Goal: Task Accomplishment & Management: Use online tool/utility

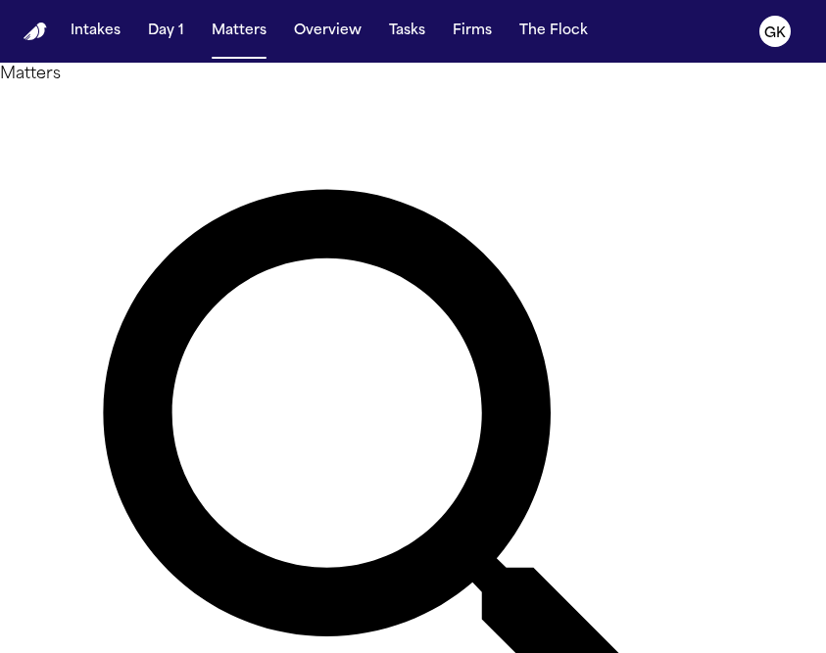
drag, startPoint x: 371, startPoint y: 132, endPoint x: 166, endPoint y: 130, distance: 205.7
click at [166, 130] on div "Matters ******* Overview Add Matter" at bounding box center [413, 511] width 826 height 896
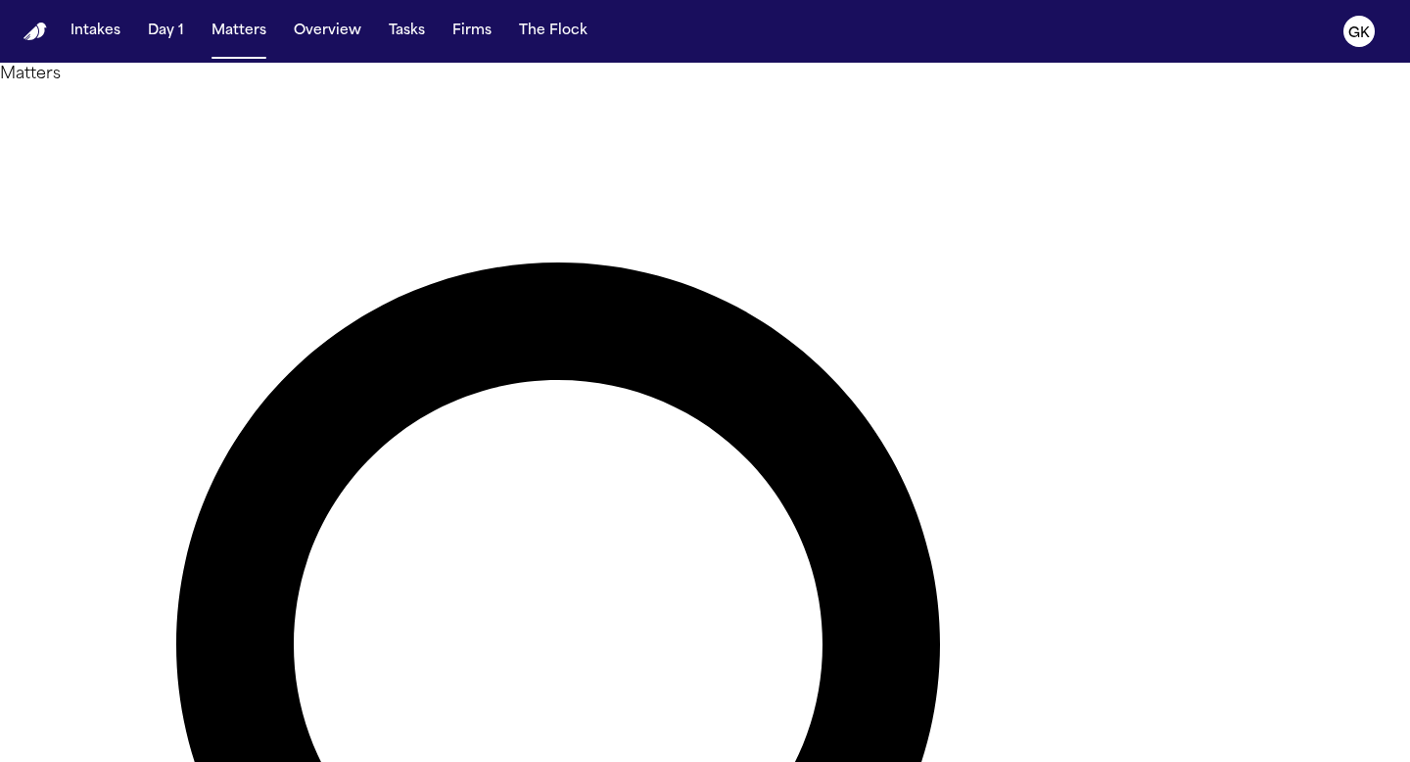
type input "*******"
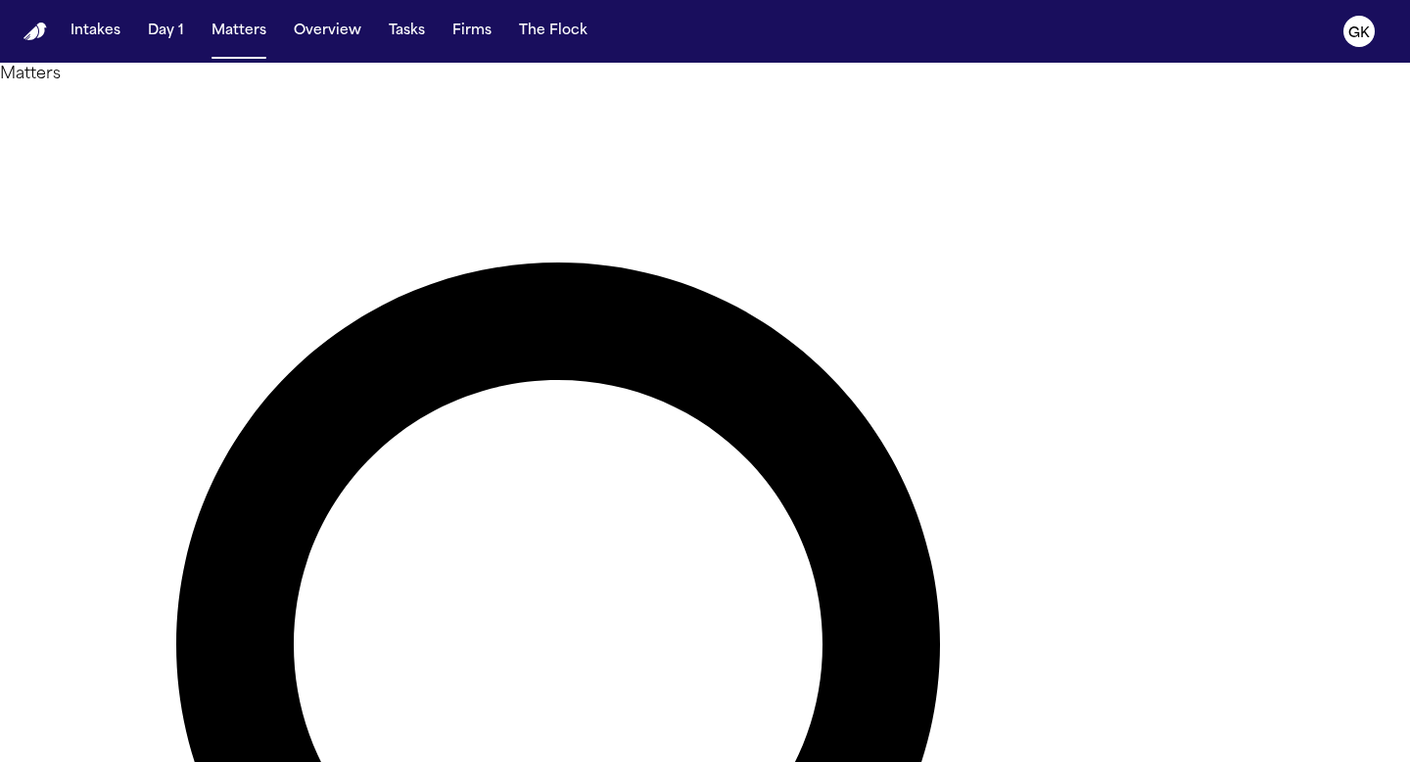
type input "*******"
type input "*****"
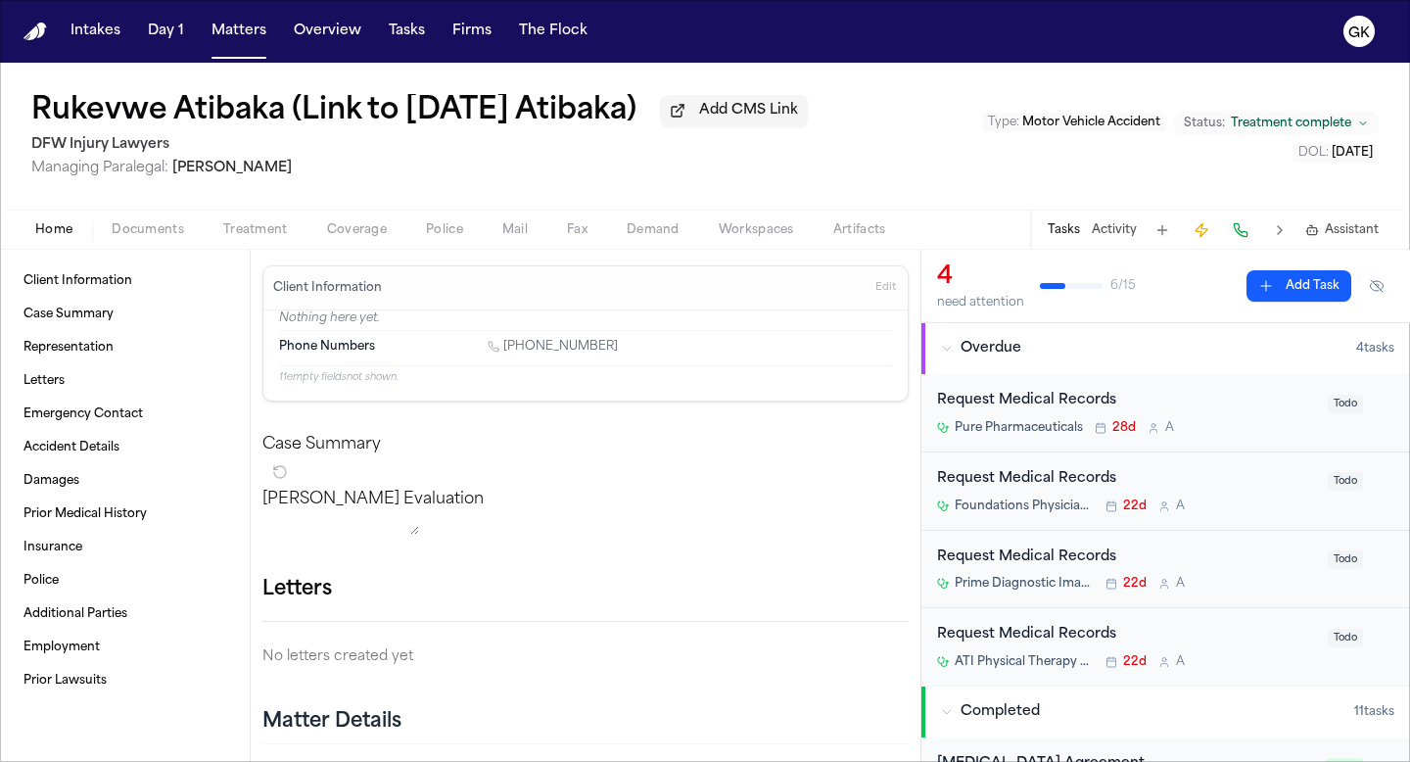
click at [88, 146] on h2 "DFW Injury Lawyers" at bounding box center [419, 145] width 777 height 24
copy h2 "DFW Injury Lawyers"
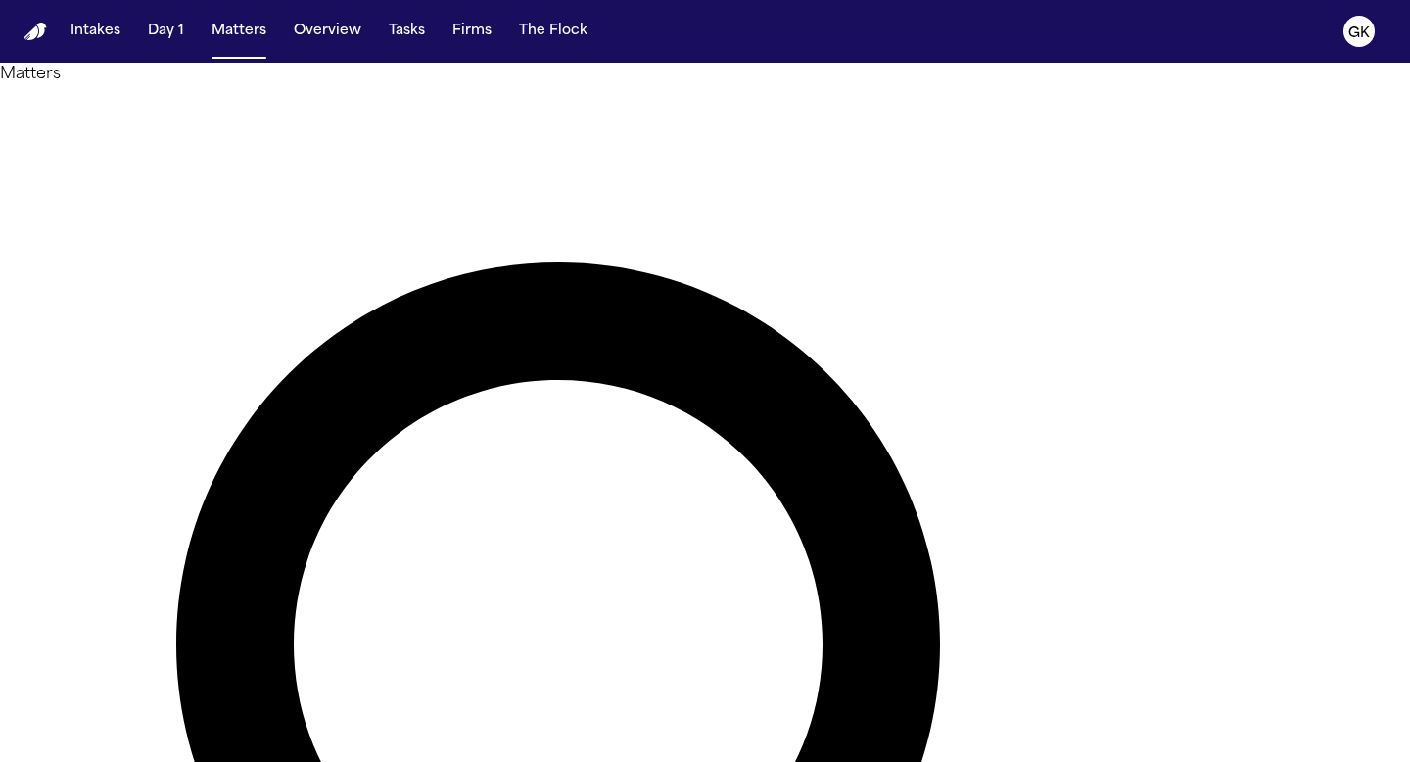
type input "*****"
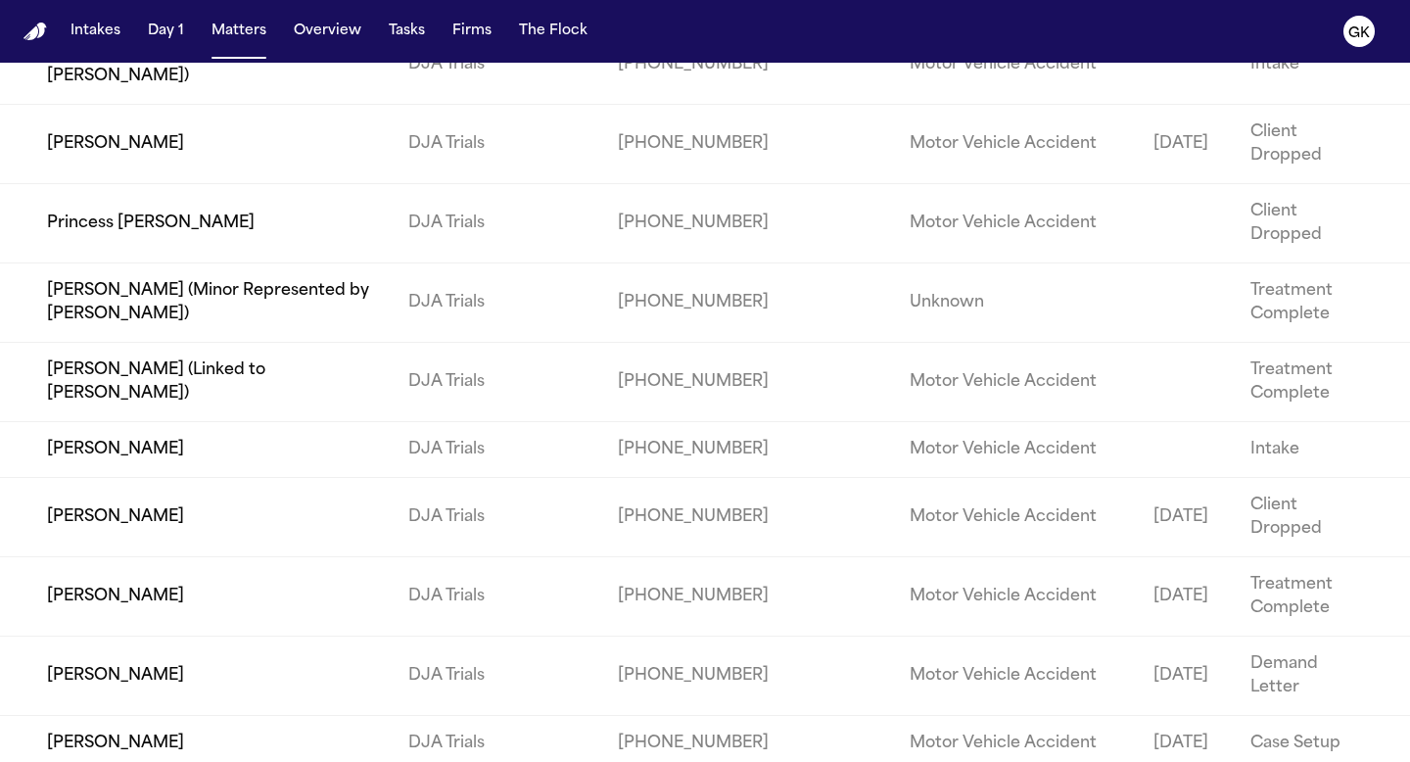
scroll to position [51128, 0]
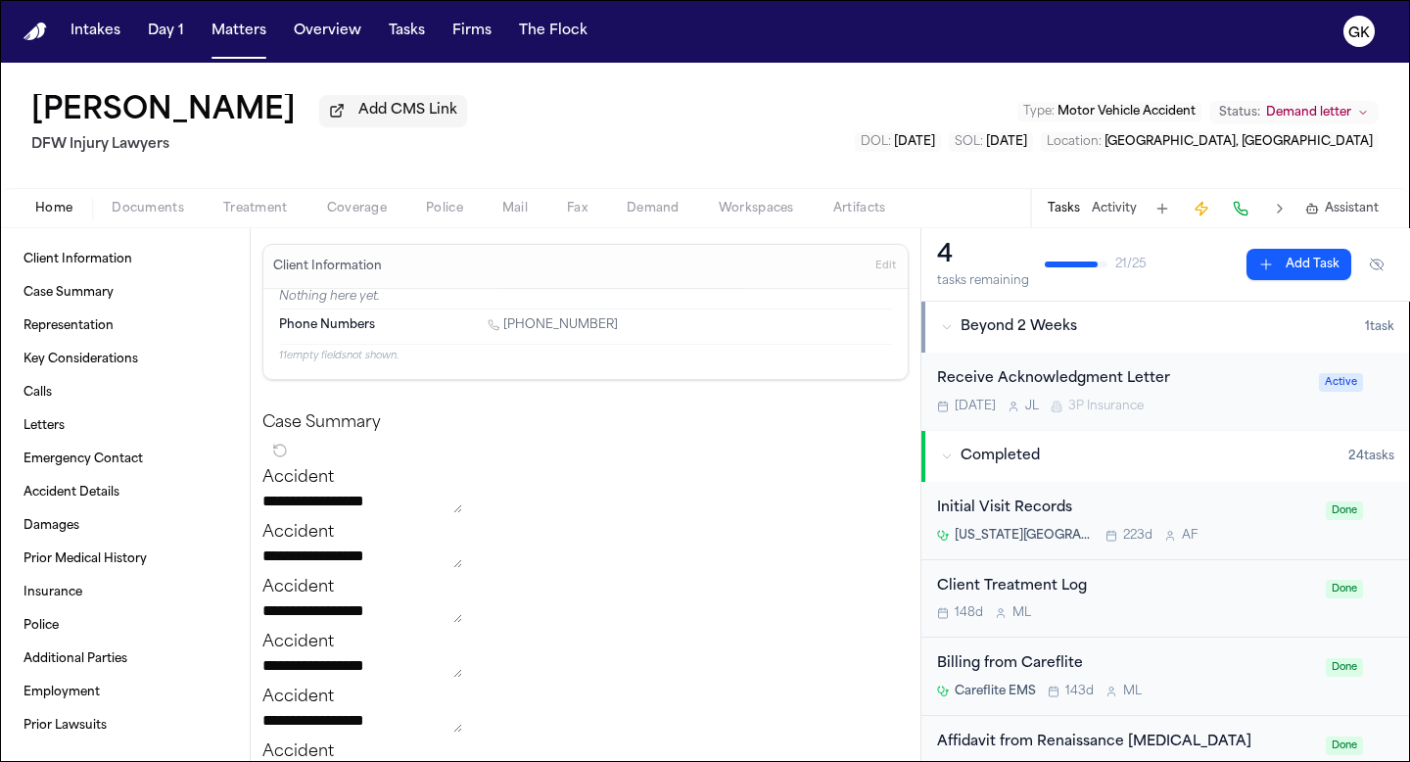
click at [745, 210] on span "Workspaces" at bounding box center [756, 209] width 75 height 16
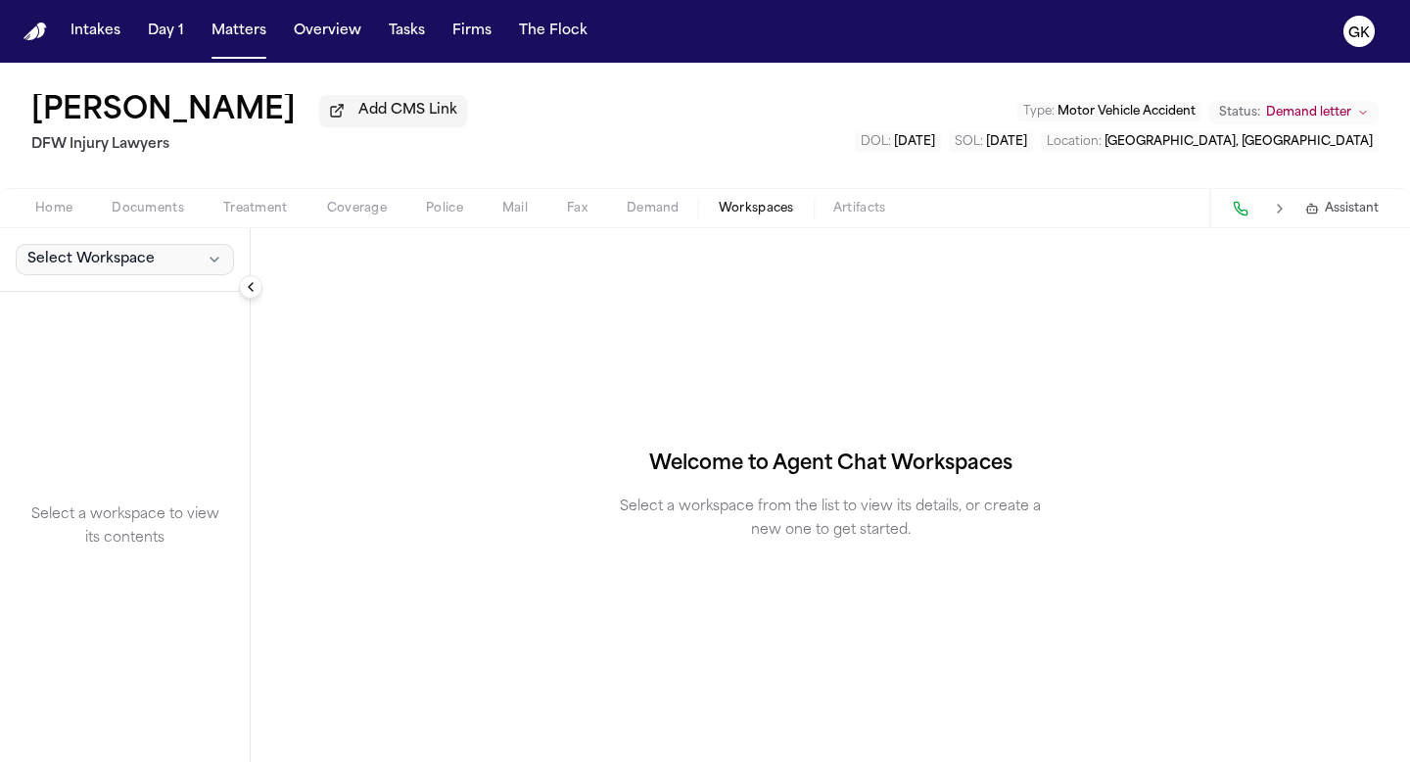
click at [93, 269] on span "Select Workspace" at bounding box center [90, 260] width 127 height 20
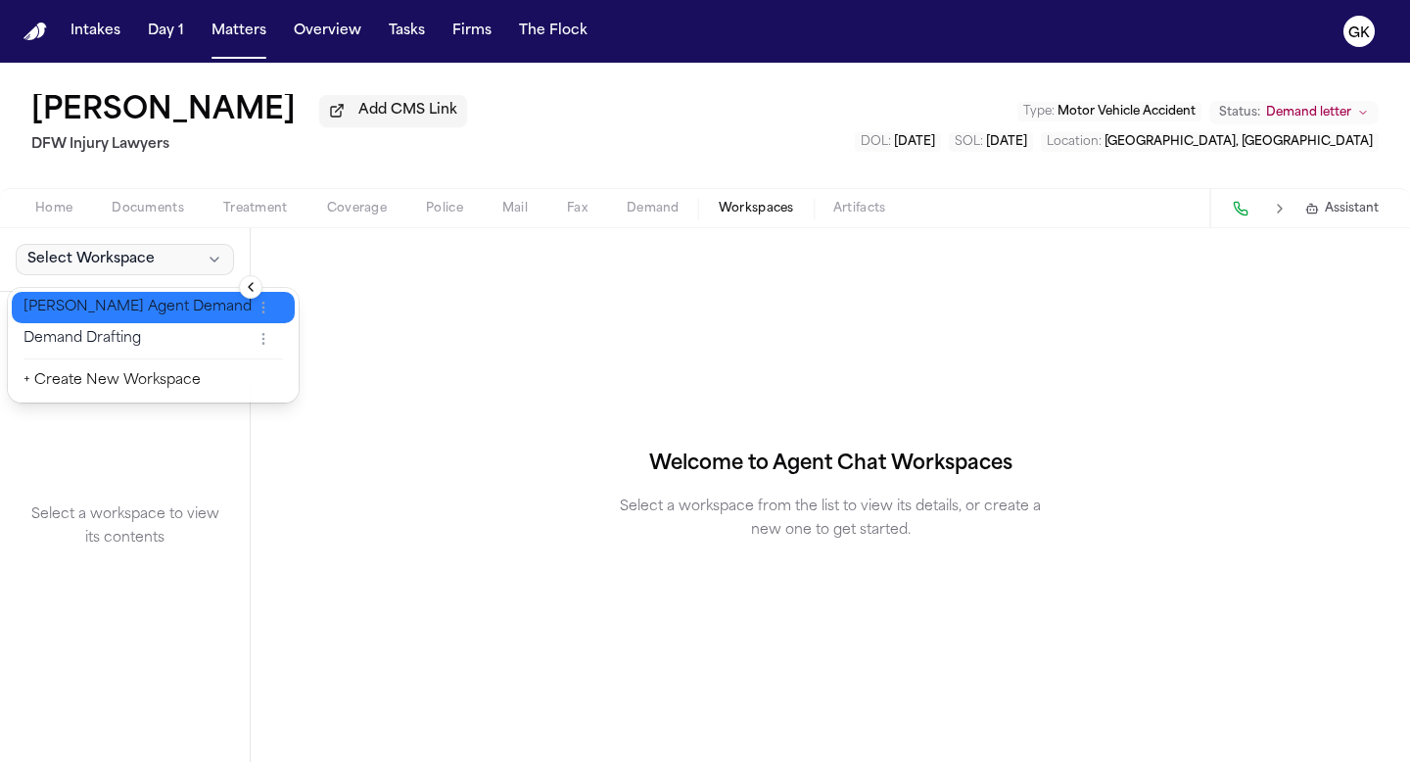
click at [96, 315] on span "[PERSON_NAME] Agent Demand" at bounding box center [138, 308] width 228 height 20
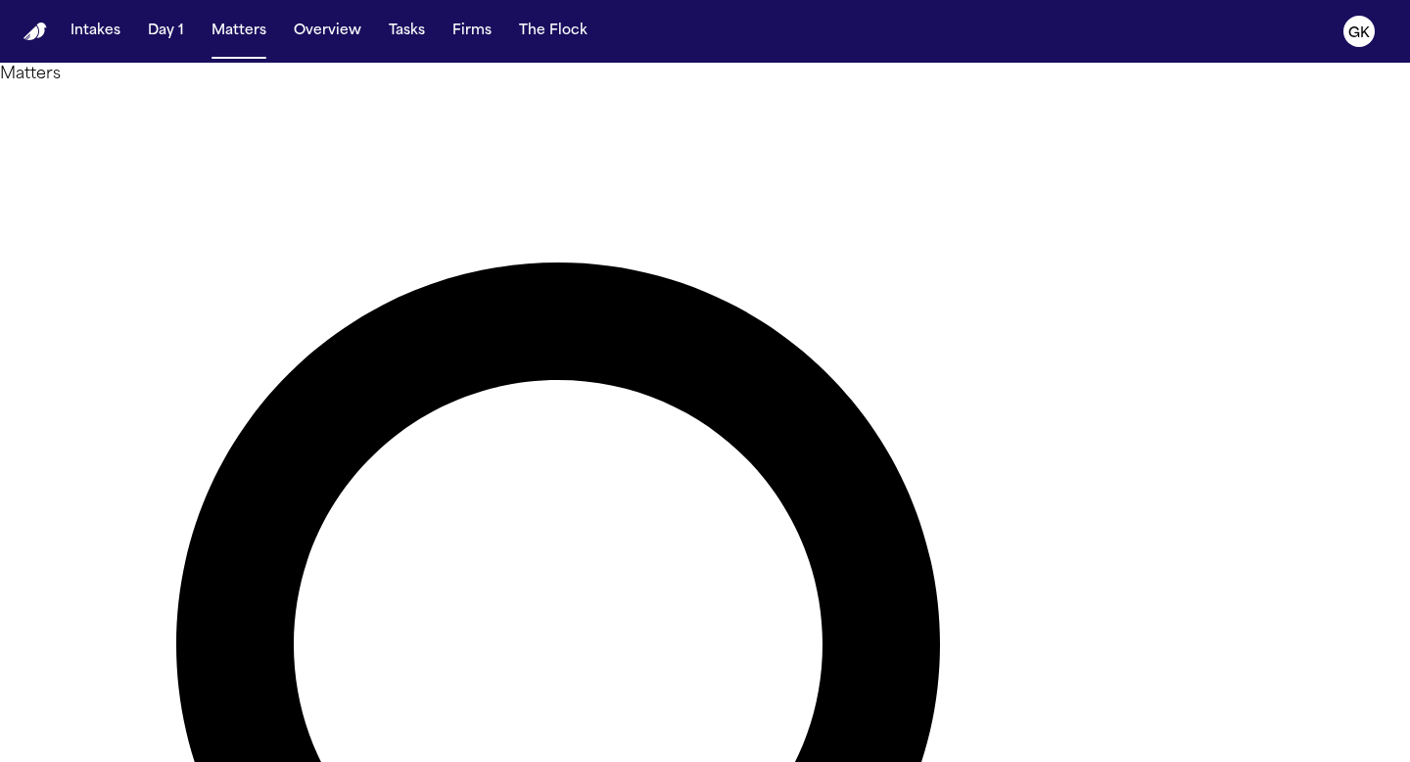
type input "******"
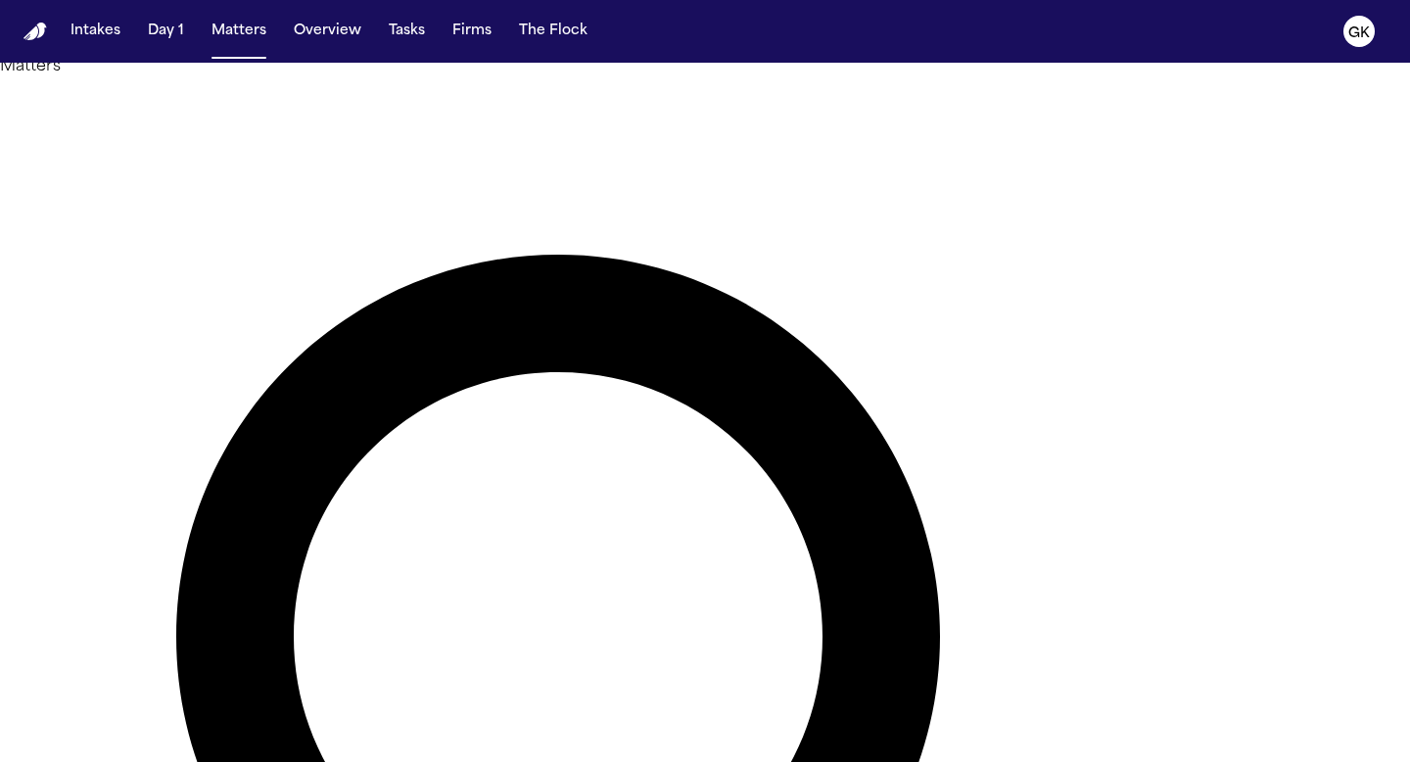
click at [994, 761] on div at bounding box center [705, 762] width 1410 height 0
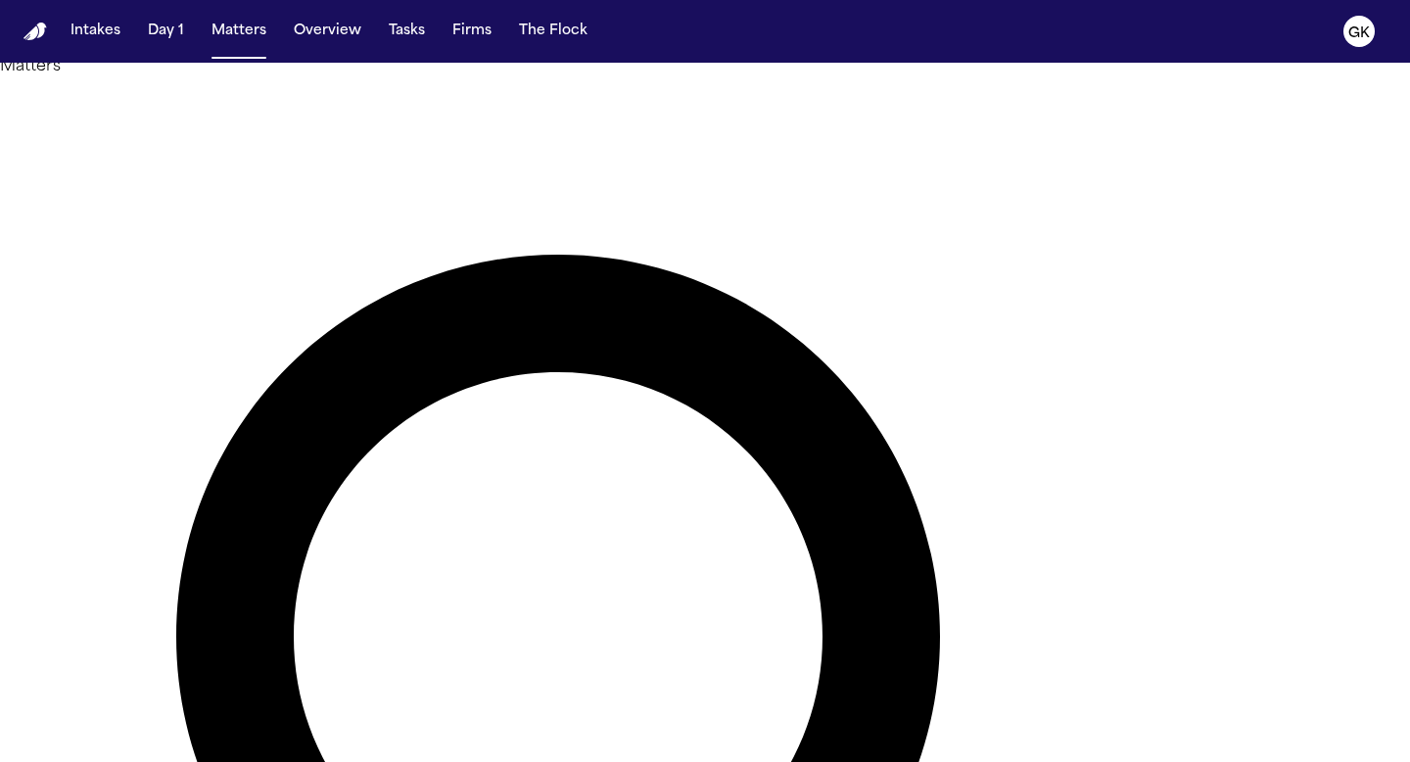
scroll to position [0, 0]
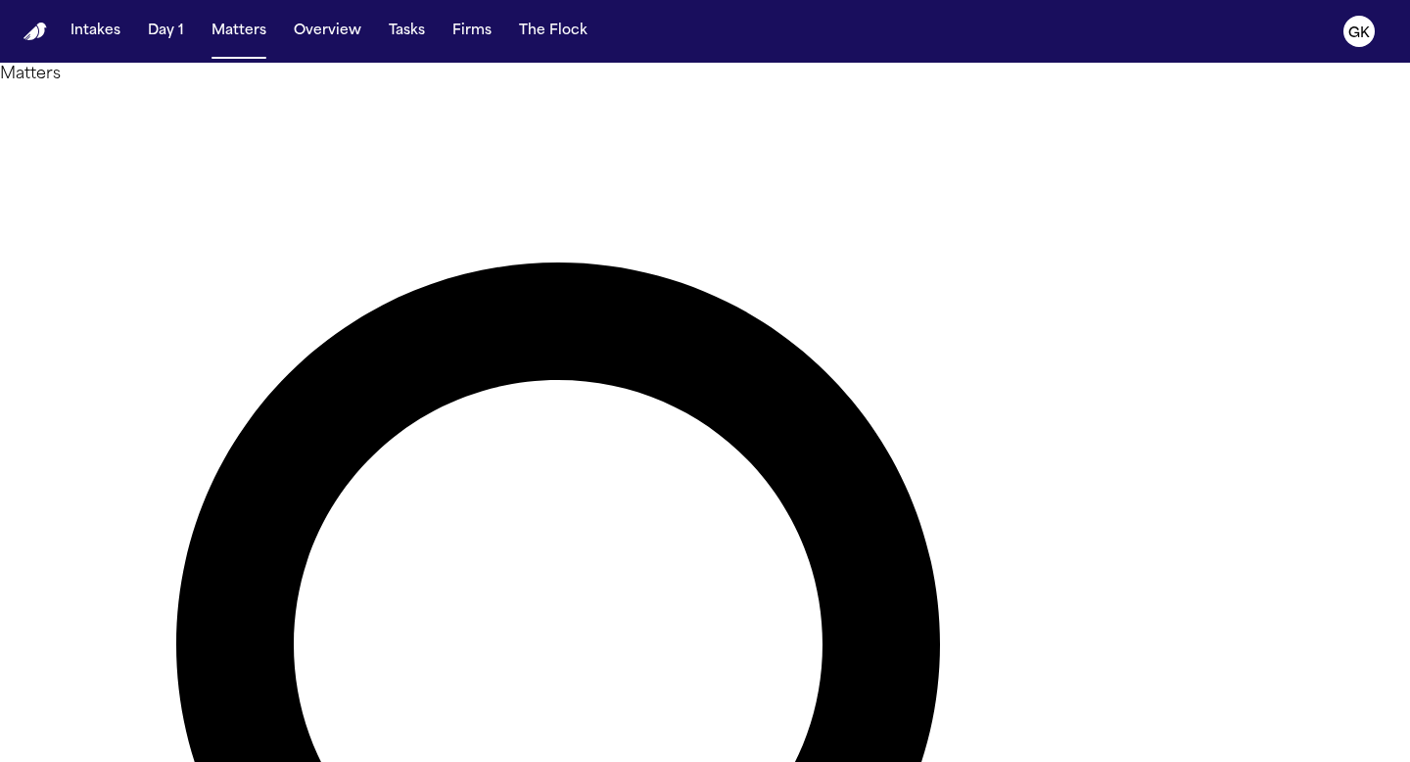
type input "*******"
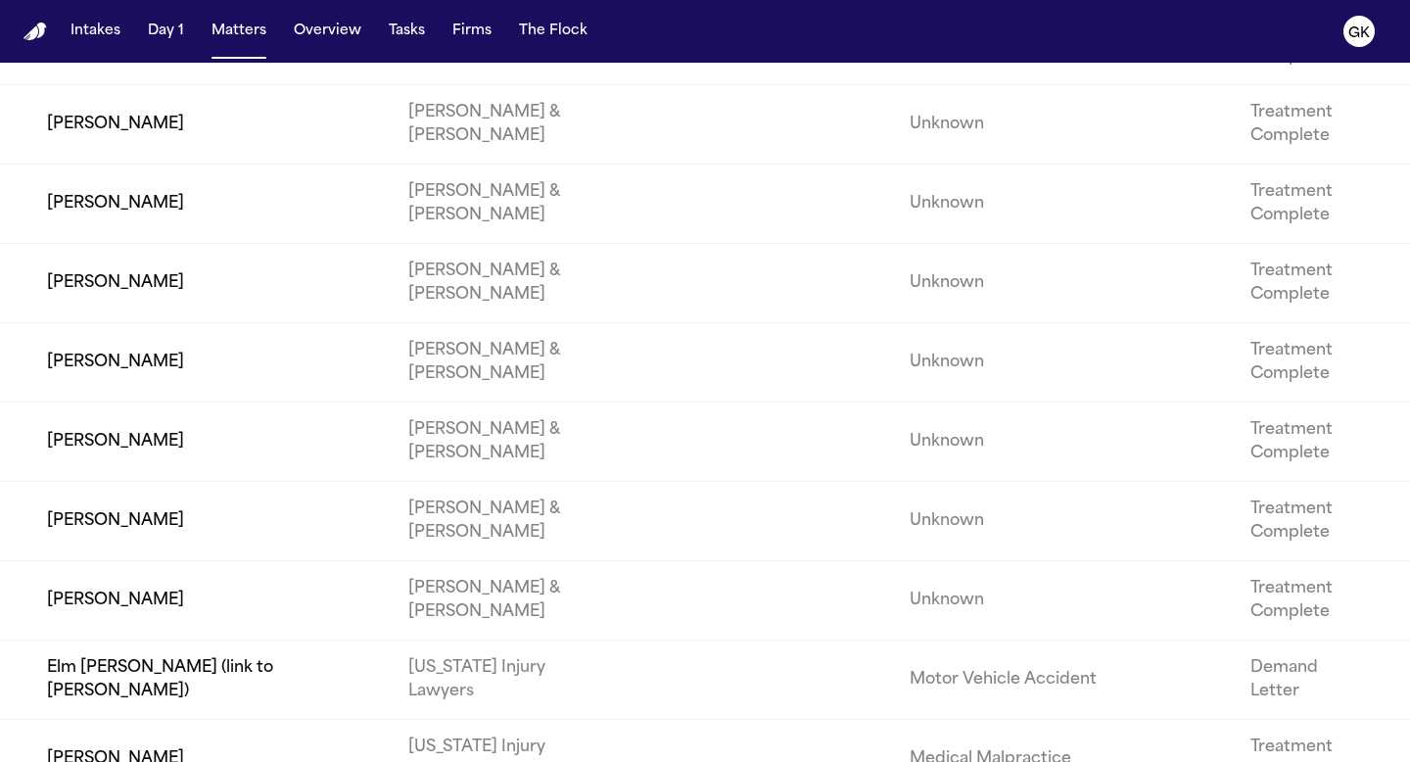
scroll to position [39543, 0]
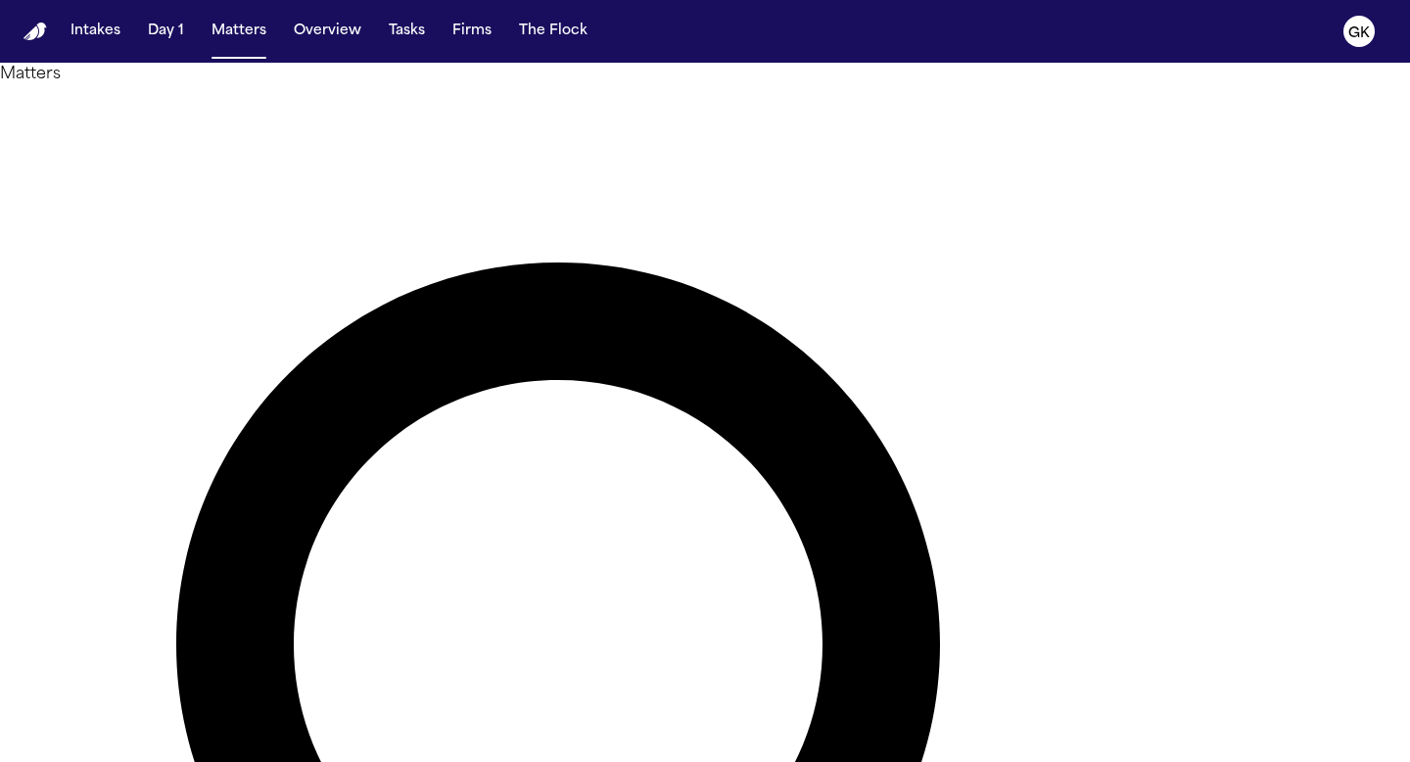
type input "*"
type input "**********"
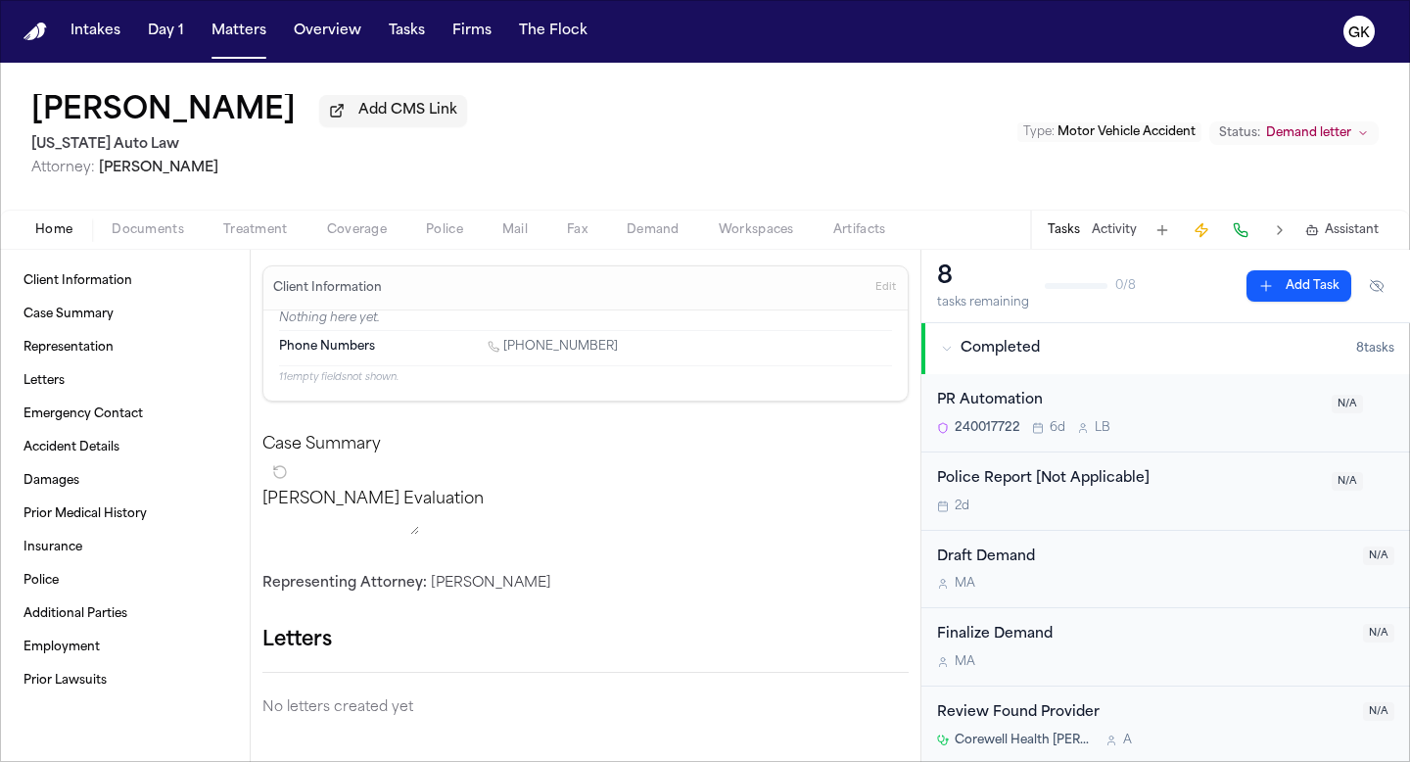
click at [642, 230] on span "Demand" at bounding box center [653, 230] width 53 height 16
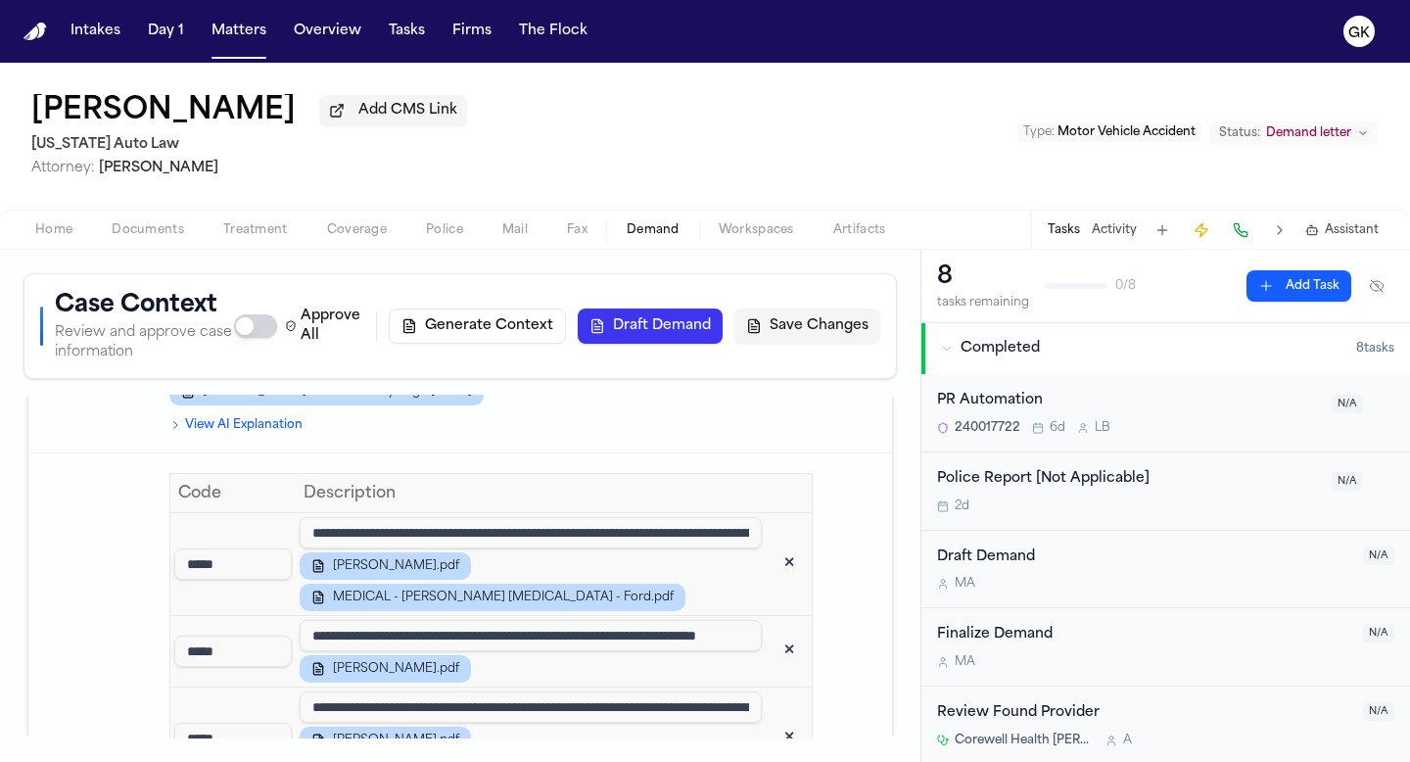
scroll to position [1617, 0]
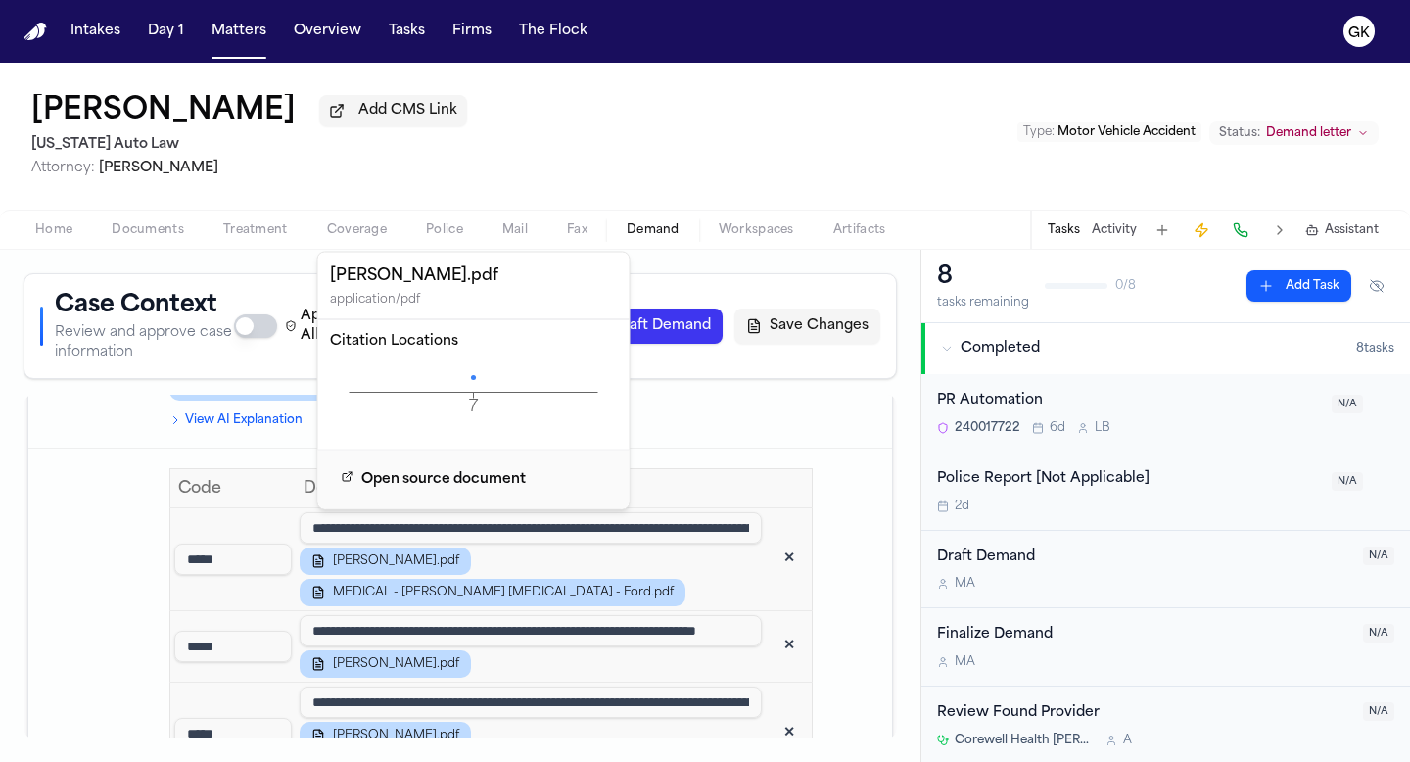
click at [471, 374] on icon "7 Page" at bounding box center [474, 392] width 288 height 59
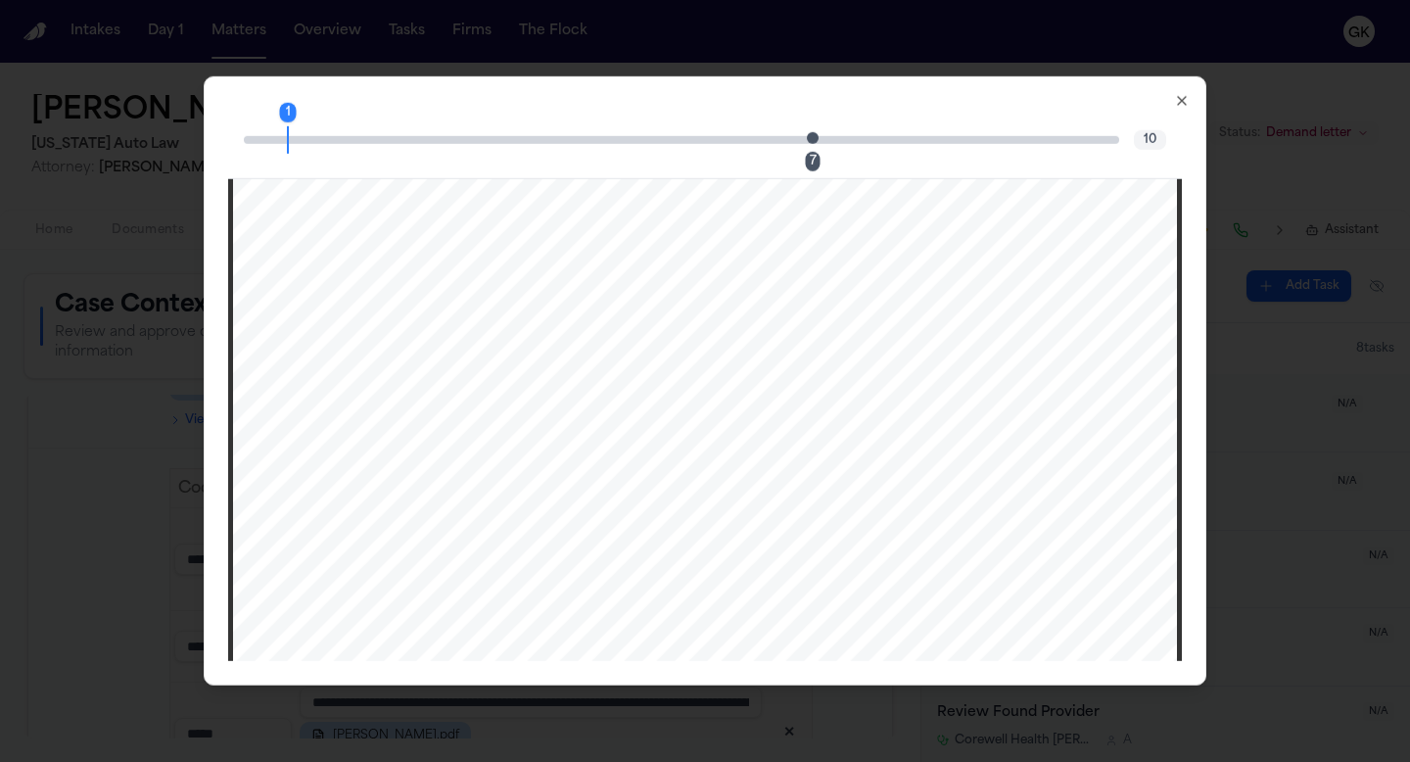
click at [812, 137] on span "Page 7 citation marker - 1 citation" at bounding box center [813, 137] width 12 height 12
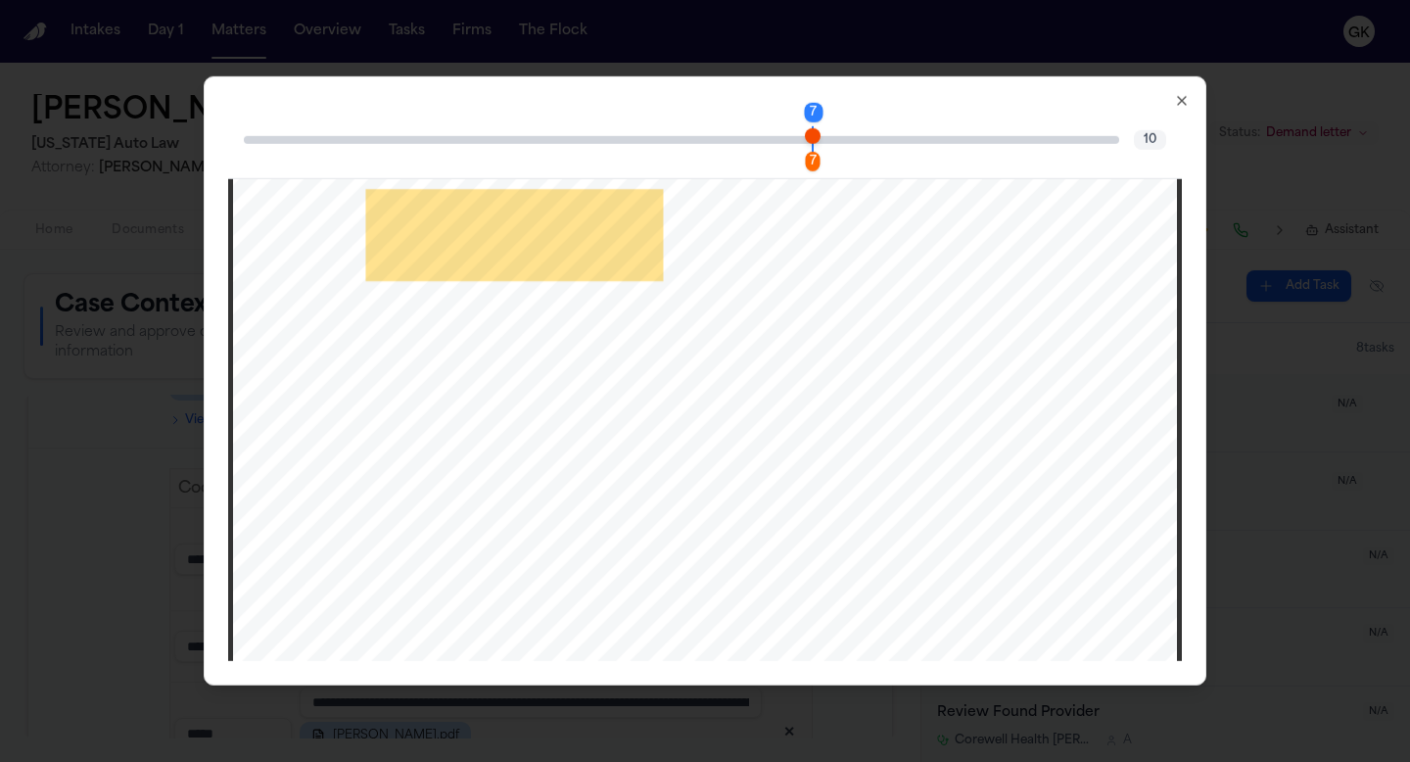
scroll to position [7712, 0]
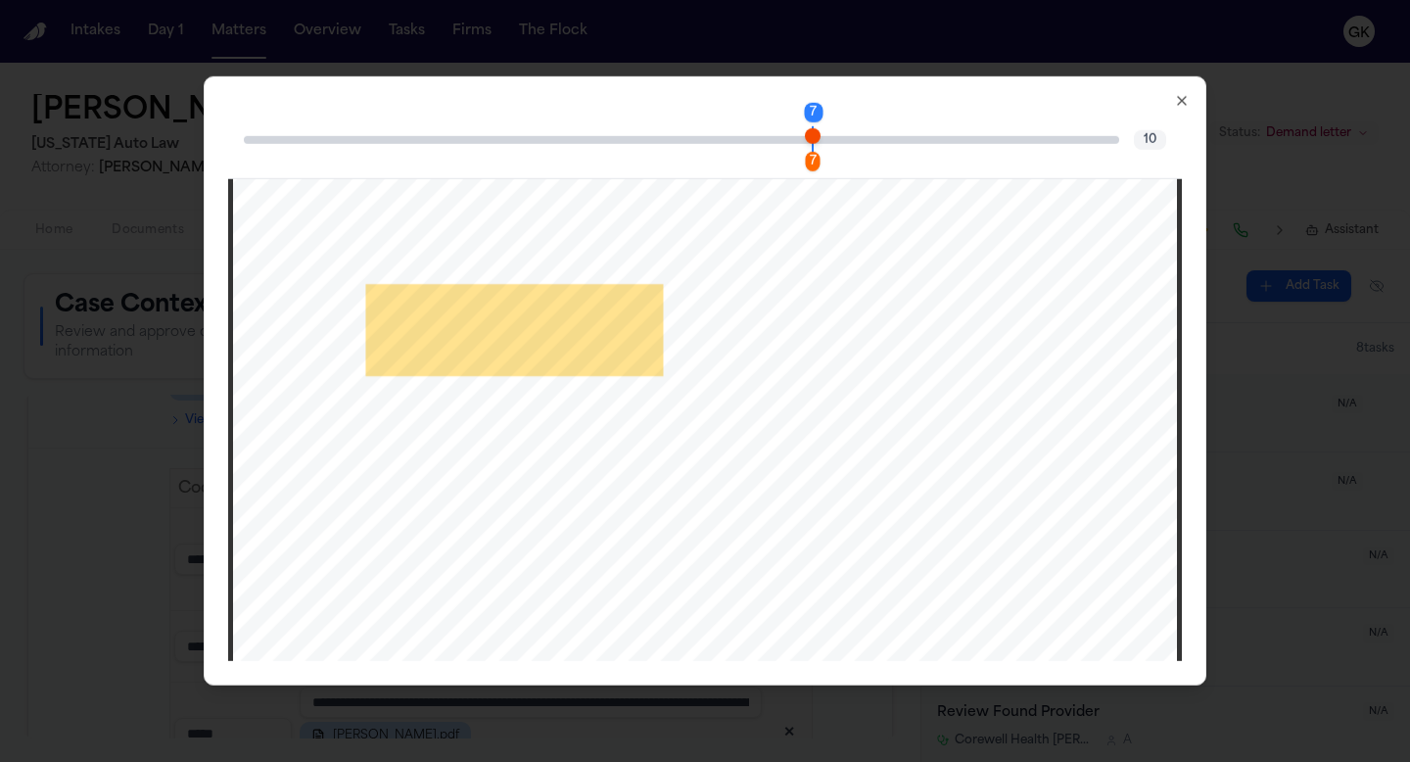
click at [1182, 112] on div "7 7 10 [DATE] 12 : 02 PM [PERSON_NAME] - 3p - 12134589 | Filevine Page 1 of 10 …" at bounding box center [705, 380] width 1003 height 609
click at [1181, 109] on div "7 7 10" at bounding box center [705, 140] width 954 height 78
click at [1181, 99] on icon "button" at bounding box center [1182, 101] width 16 height 16
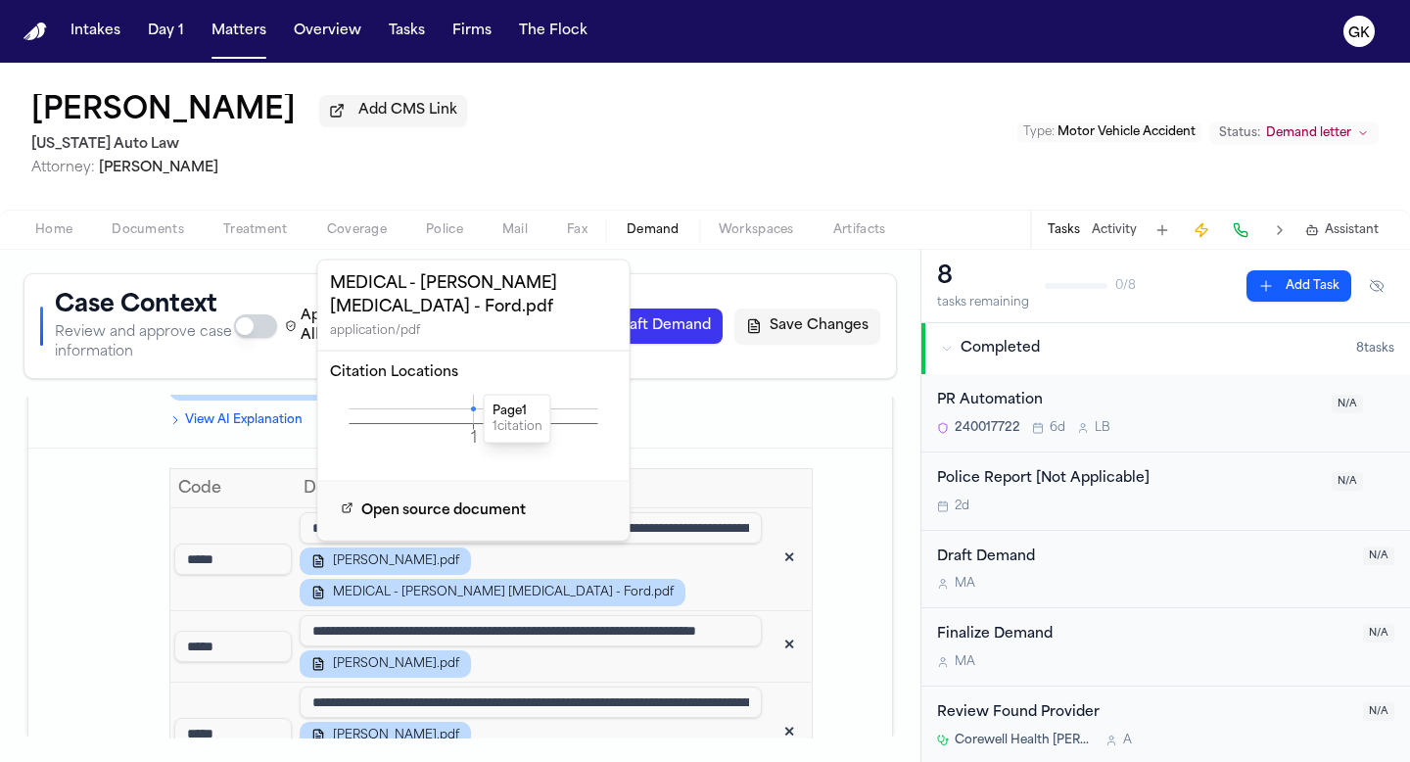
click at [473, 405] on icon "1 Page" at bounding box center [474, 424] width 288 height 59
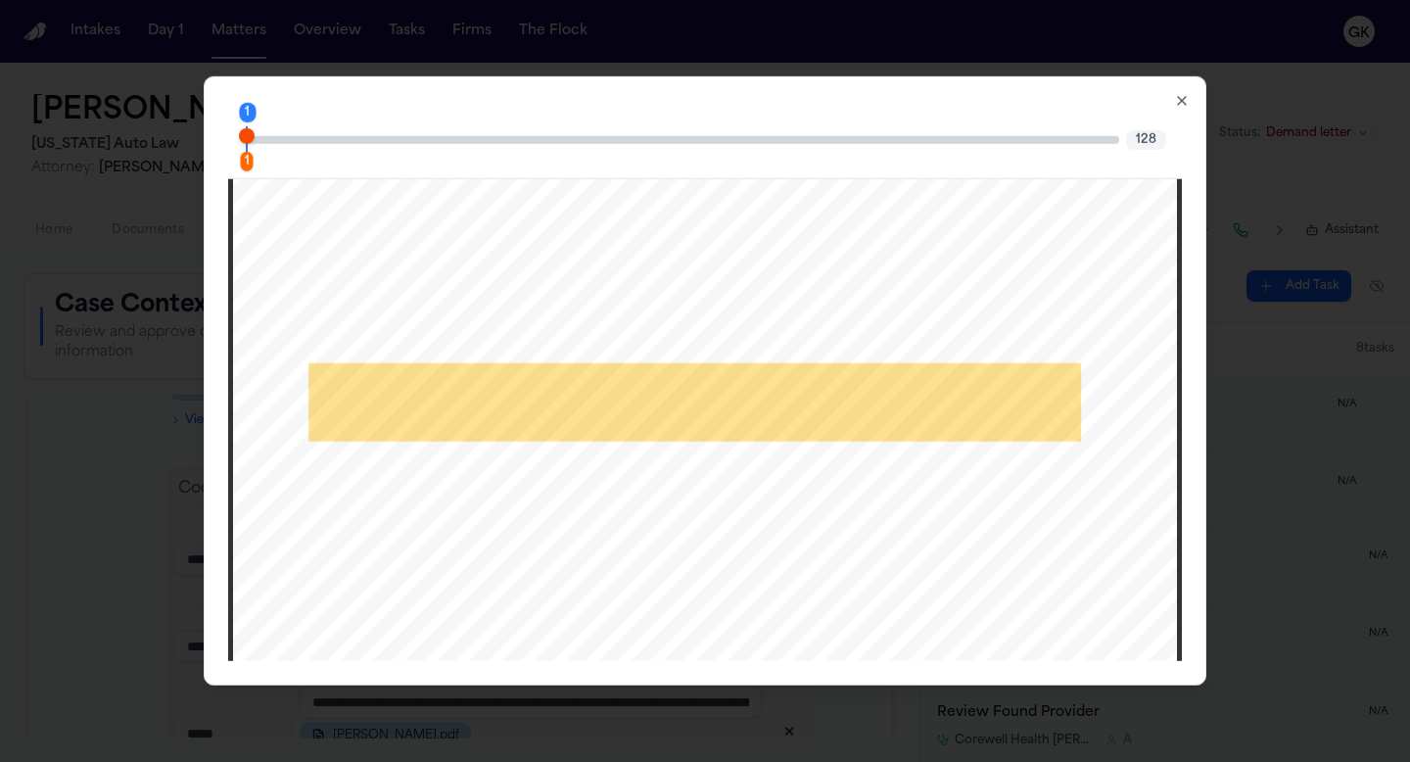
scroll to position [479, 0]
click at [1186, 97] on icon "button" at bounding box center [1182, 101] width 8 height 8
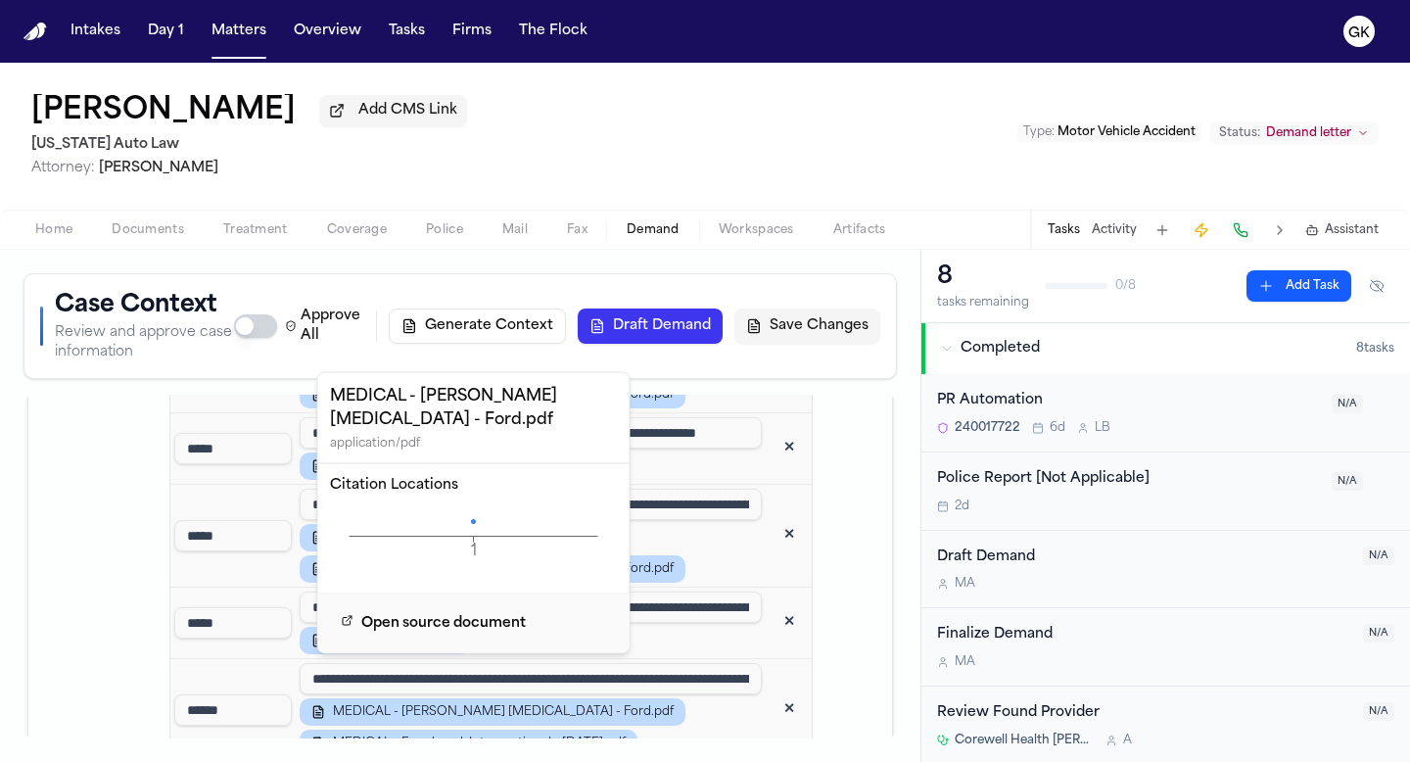
scroll to position [1822, 0]
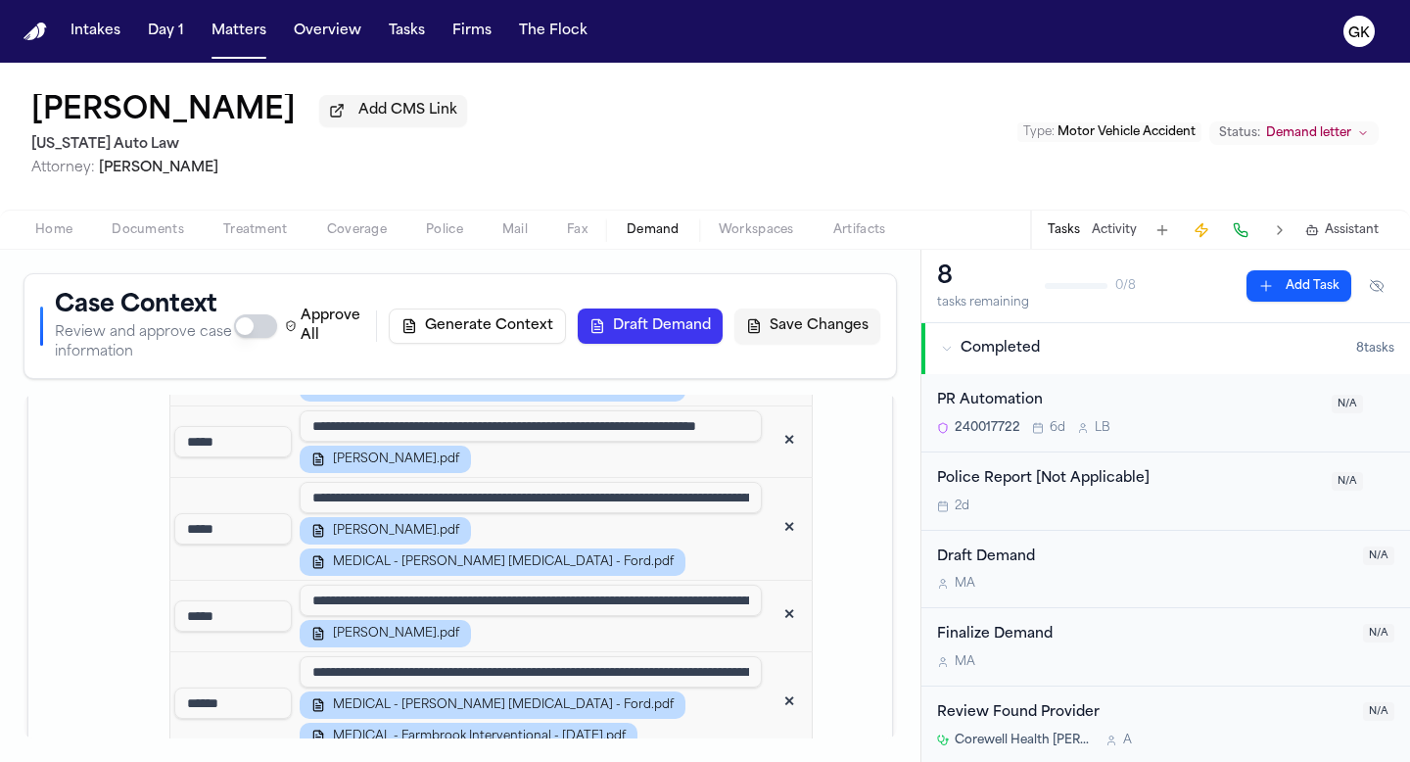
click at [669, 482] on input "**********" at bounding box center [531, 497] width 462 height 31
click at [628, 585] on input "**********" at bounding box center [531, 600] width 462 height 31
click at [697, 585] on input "**********" at bounding box center [531, 600] width 462 height 31
drag, startPoint x: 243, startPoint y: 585, endPoint x: 75, endPoint y: 584, distance: 167.5
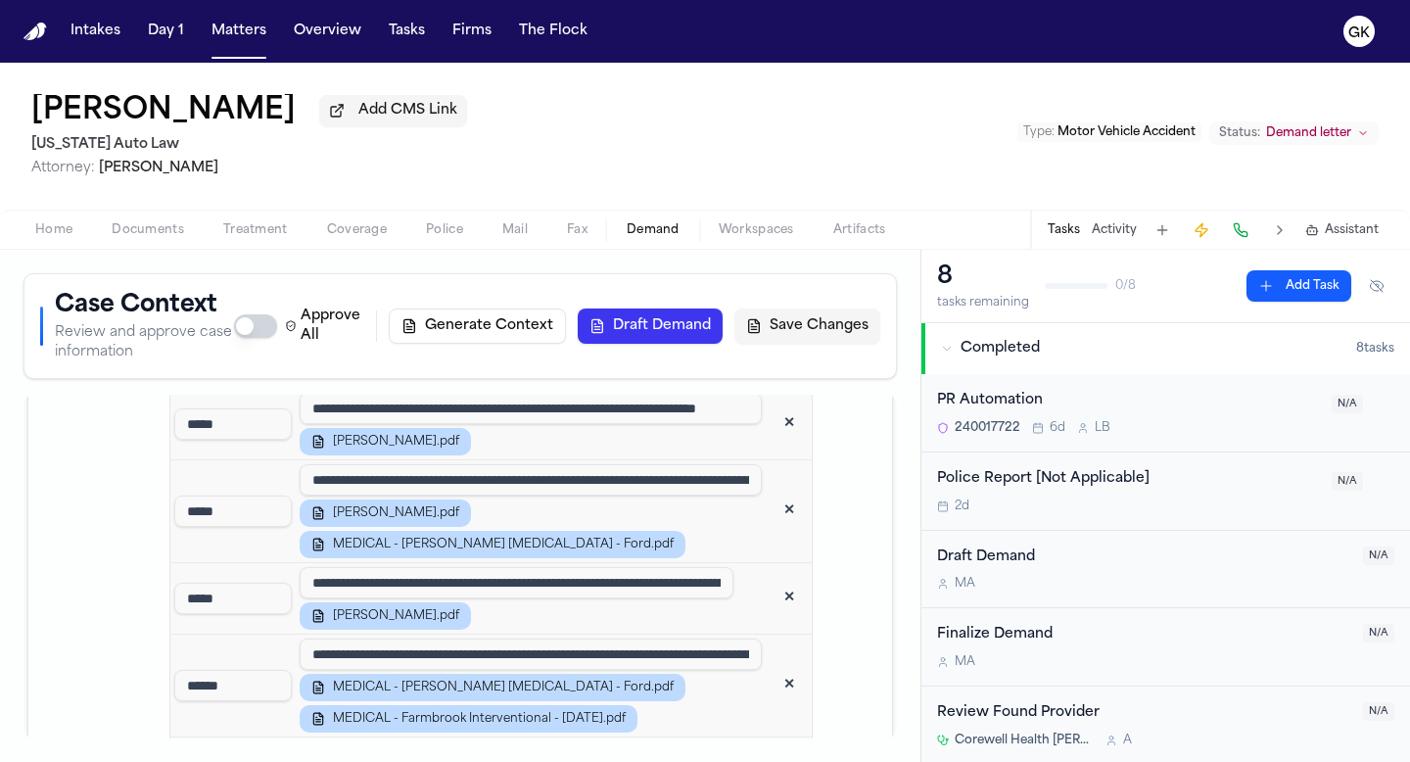
scroll to position [1840, 0]
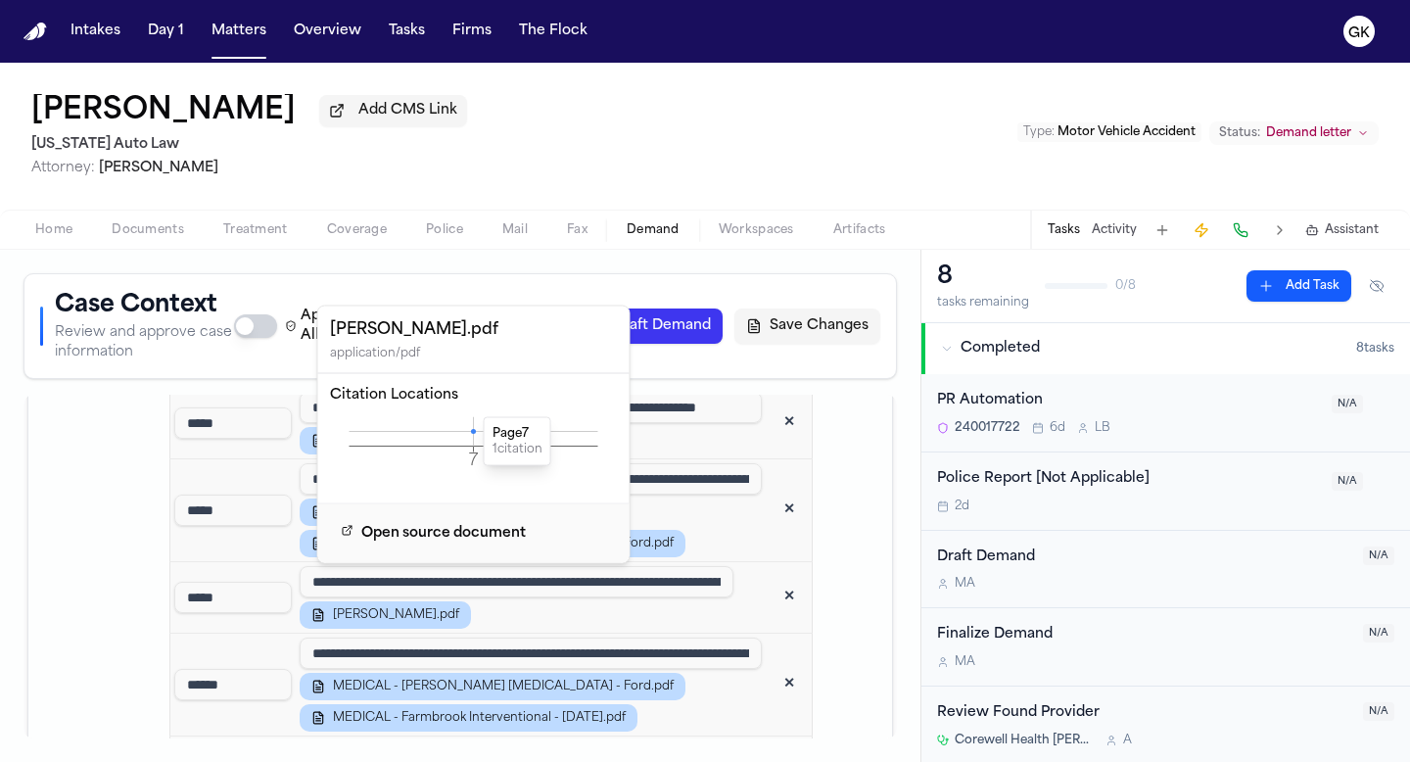
click at [471, 430] on icon at bounding box center [473, 431] width 5 height 5
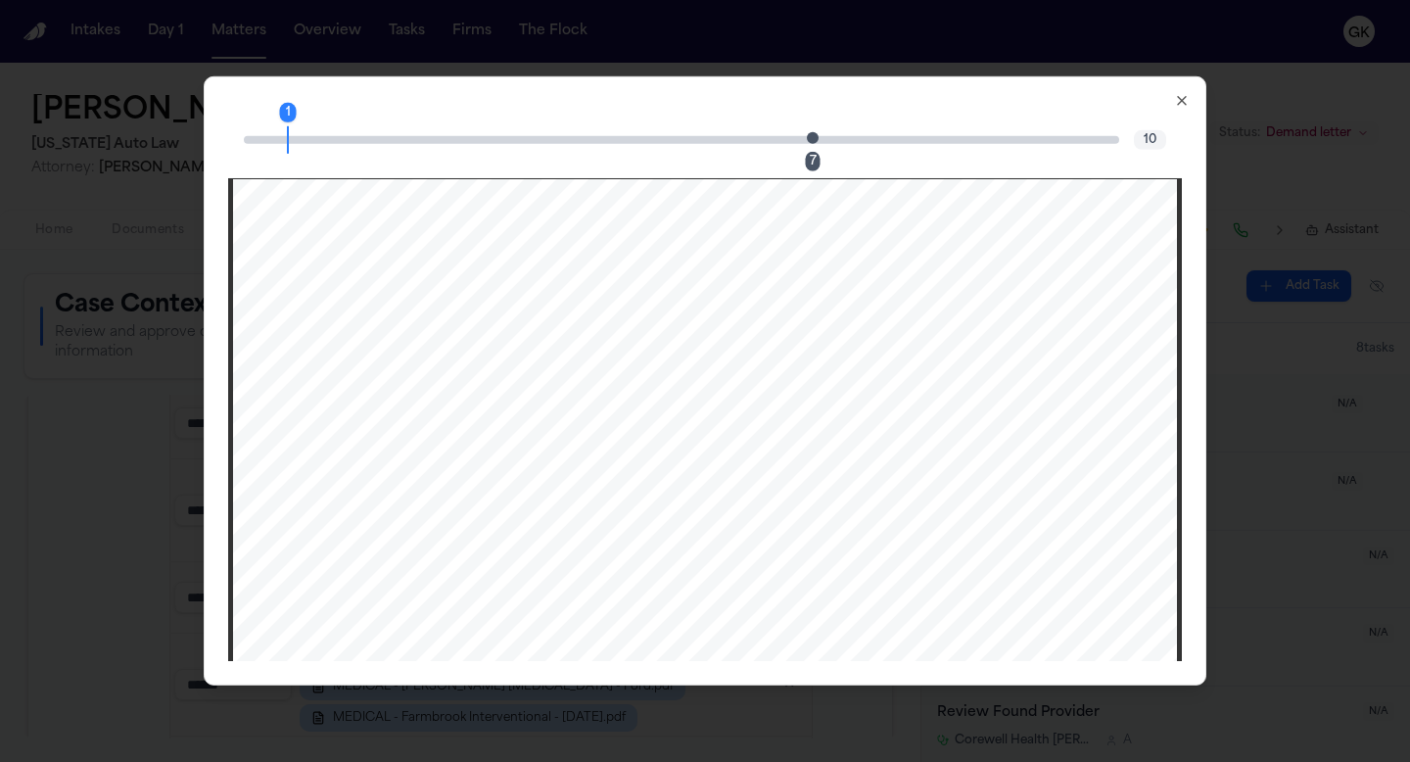
click at [813, 138] on span "Page 7 citation marker - 1 citation" at bounding box center [813, 137] width 12 height 12
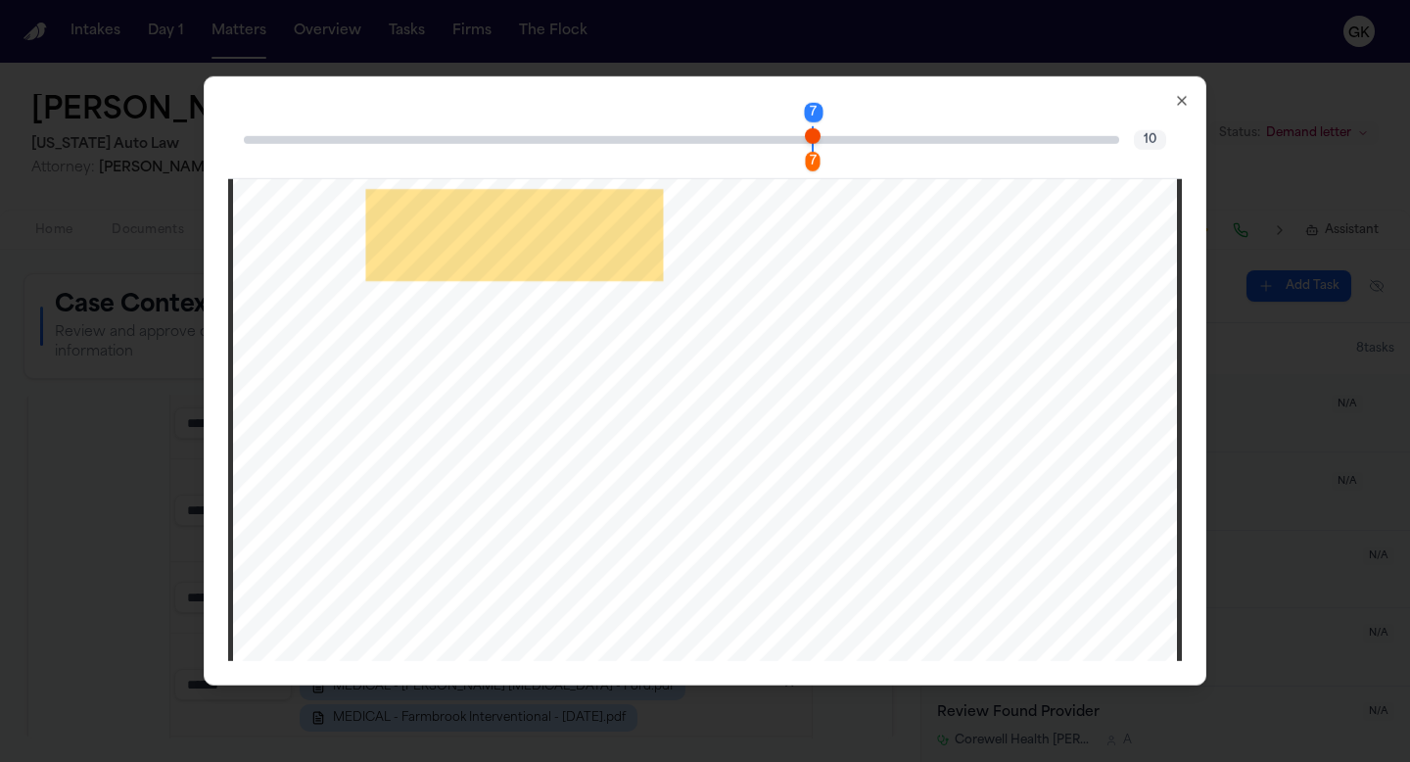
scroll to position [7756, 0]
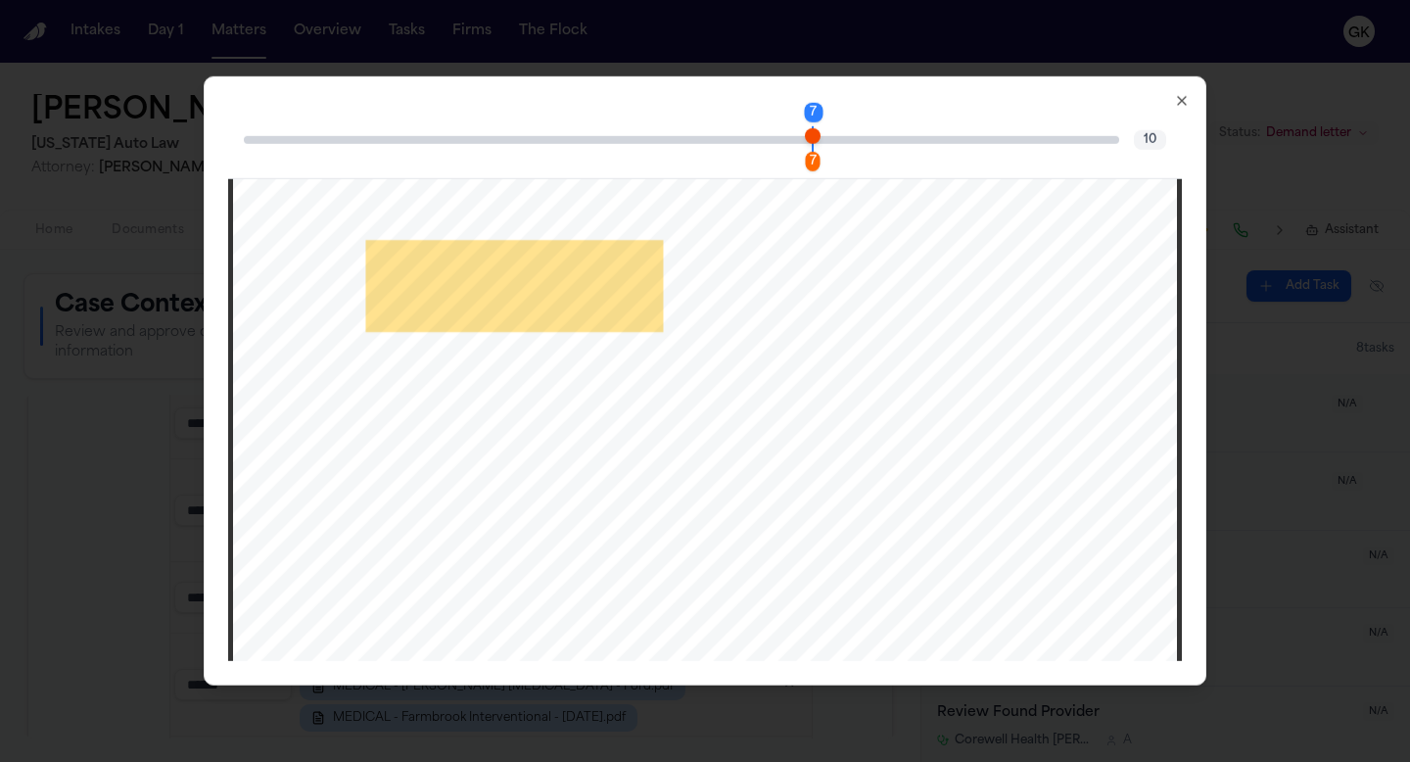
click at [1178, 103] on icon "button" at bounding box center [1182, 101] width 16 height 16
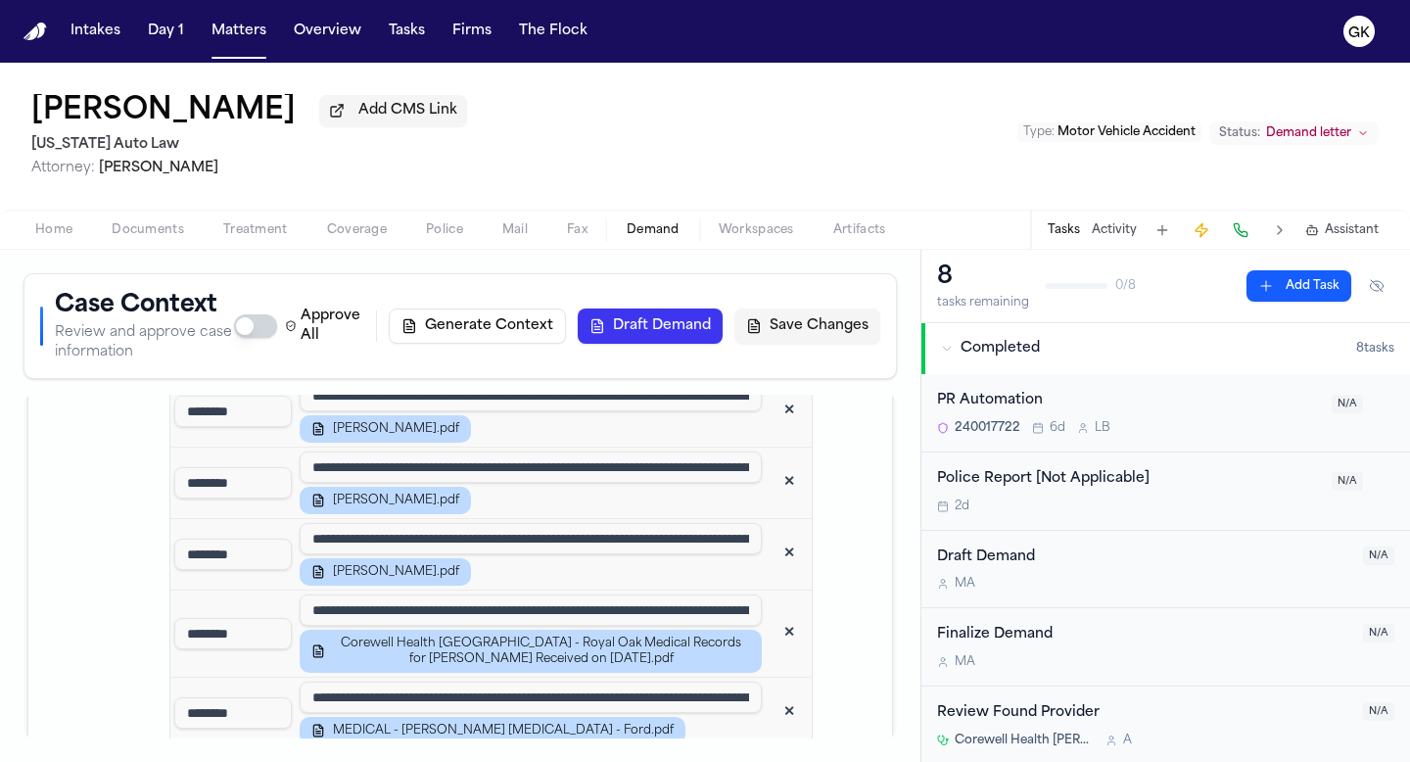
scroll to position [3132, 0]
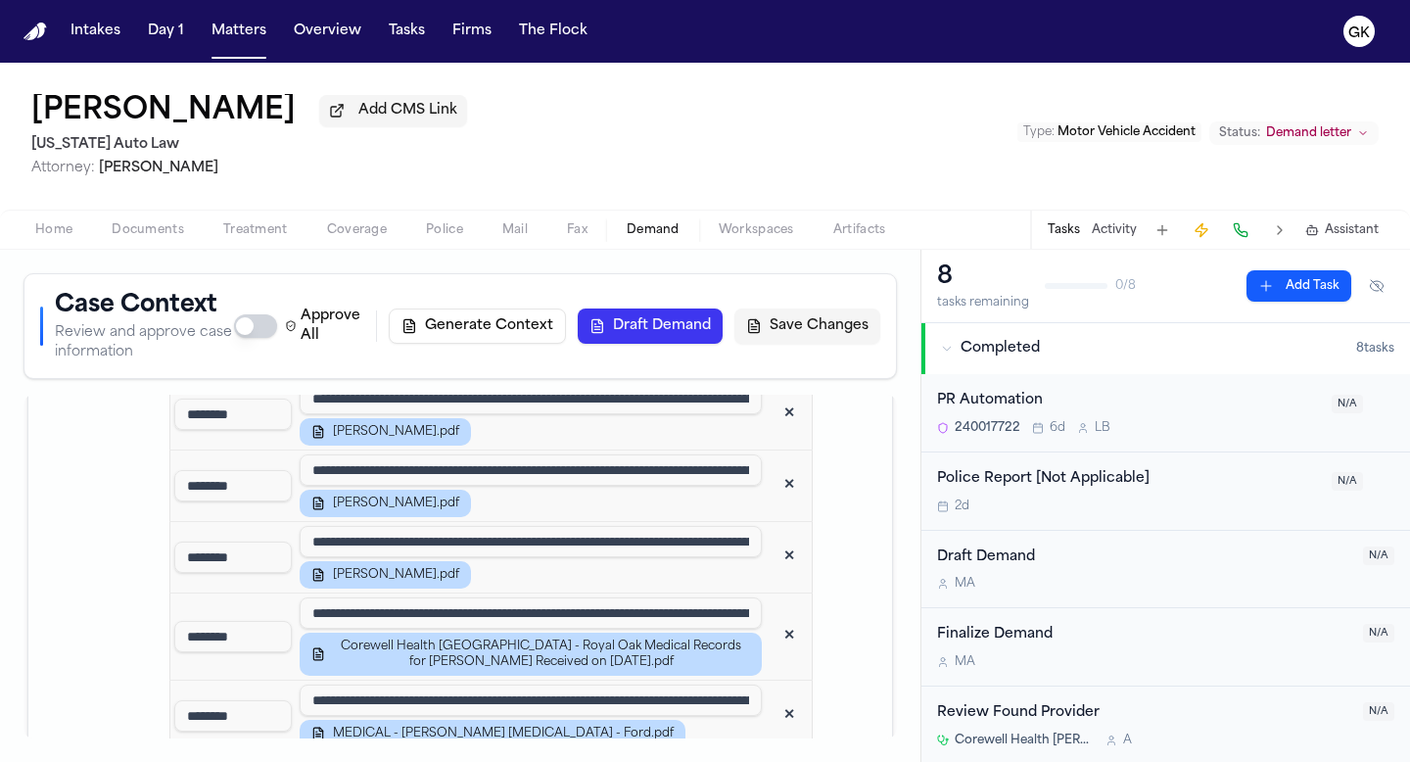
click at [687, 526] on input "**********" at bounding box center [531, 541] width 462 height 31
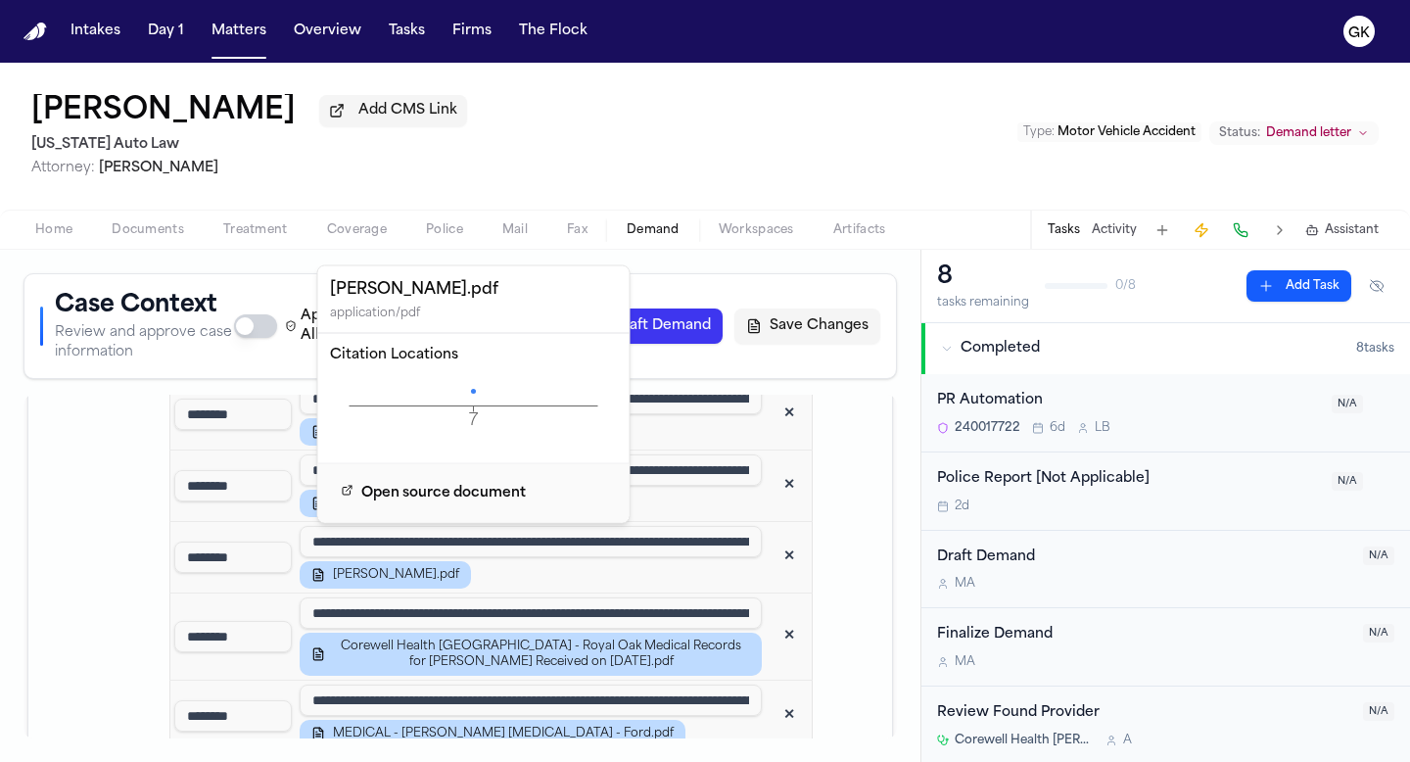
click at [471, 388] on icon "7 Page" at bounding box center [474, 406] width 288 height 59
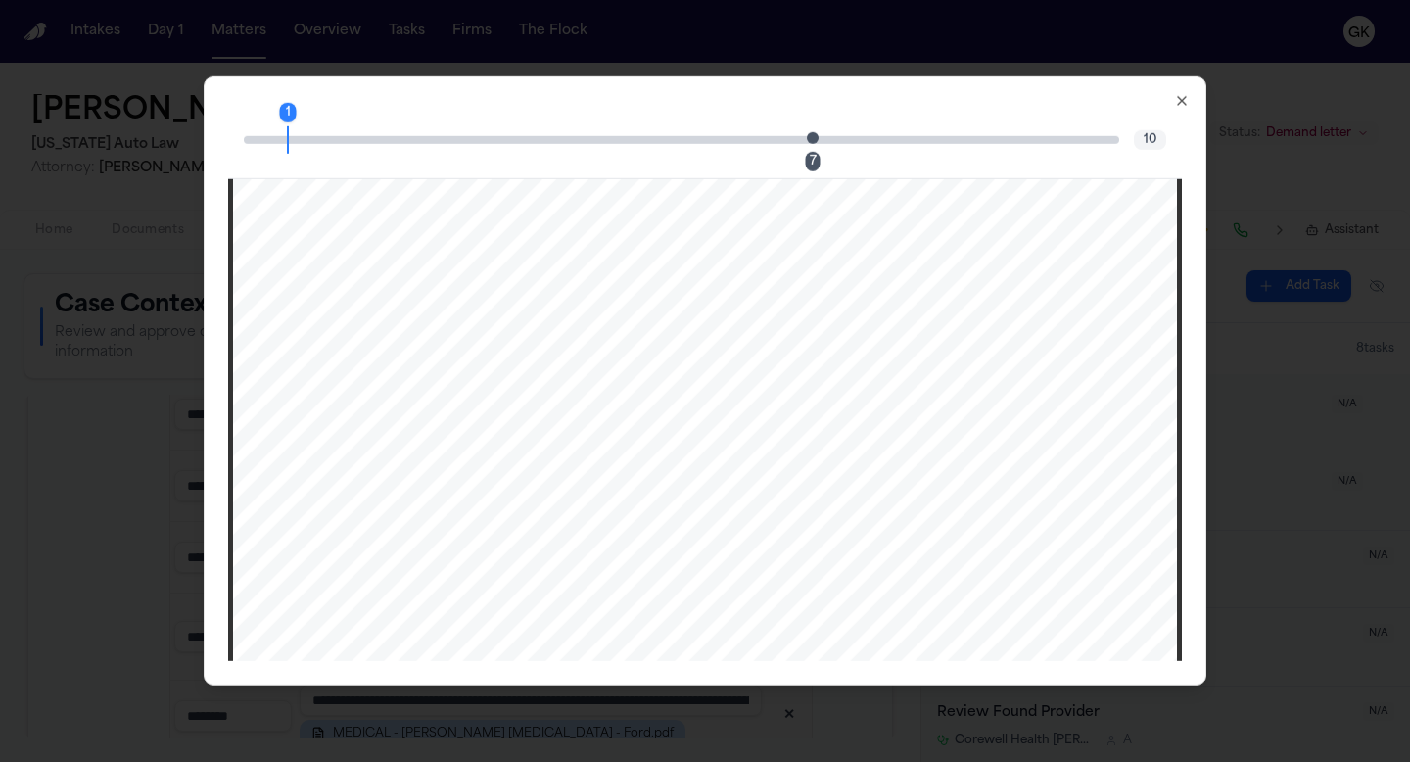
scroll to position [7807, 0]
click at [811, 140] on span "Page 7 citation marker - 1 citation" at bounding box center [813, 137] width 12 height 12
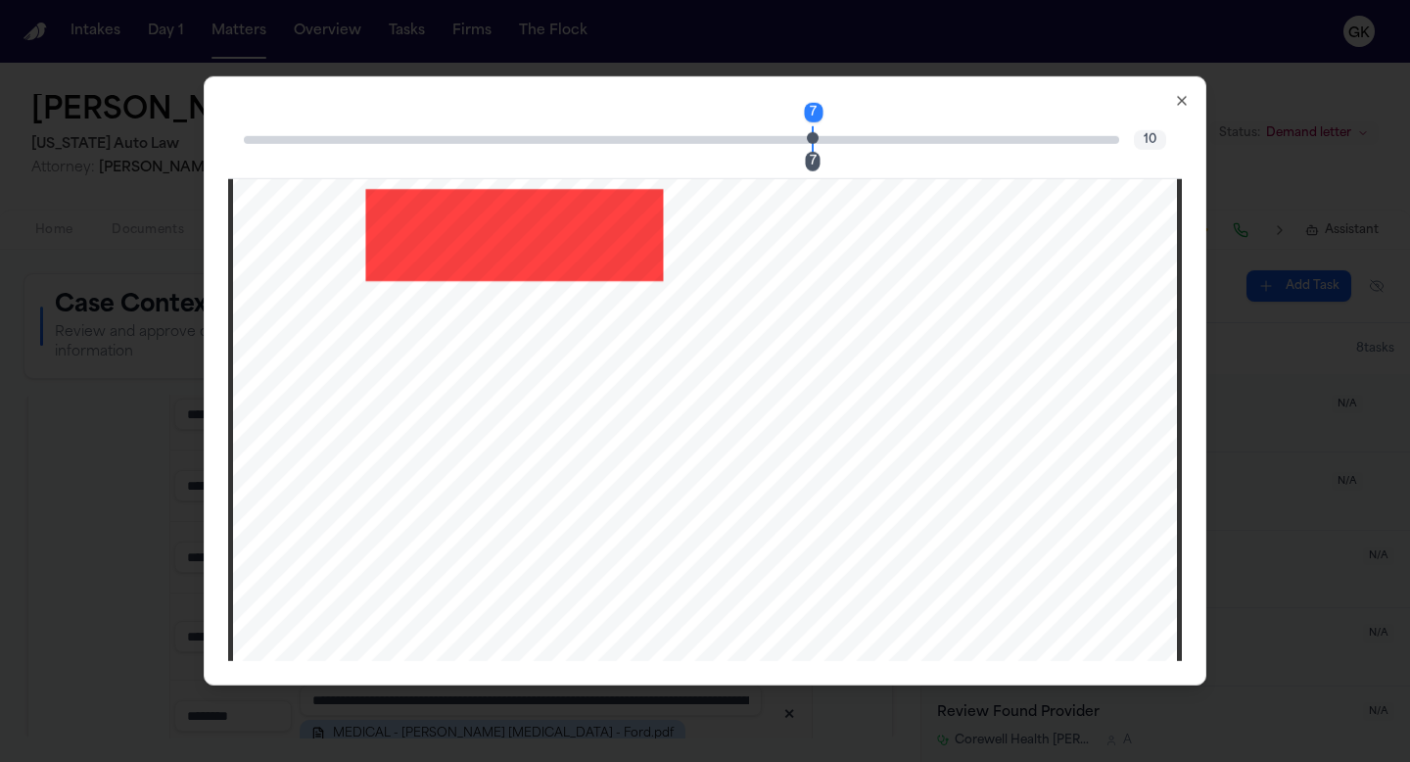
click at [1185, 100] on icon "button" at bounding box center [1182, 101] width 16 height 16
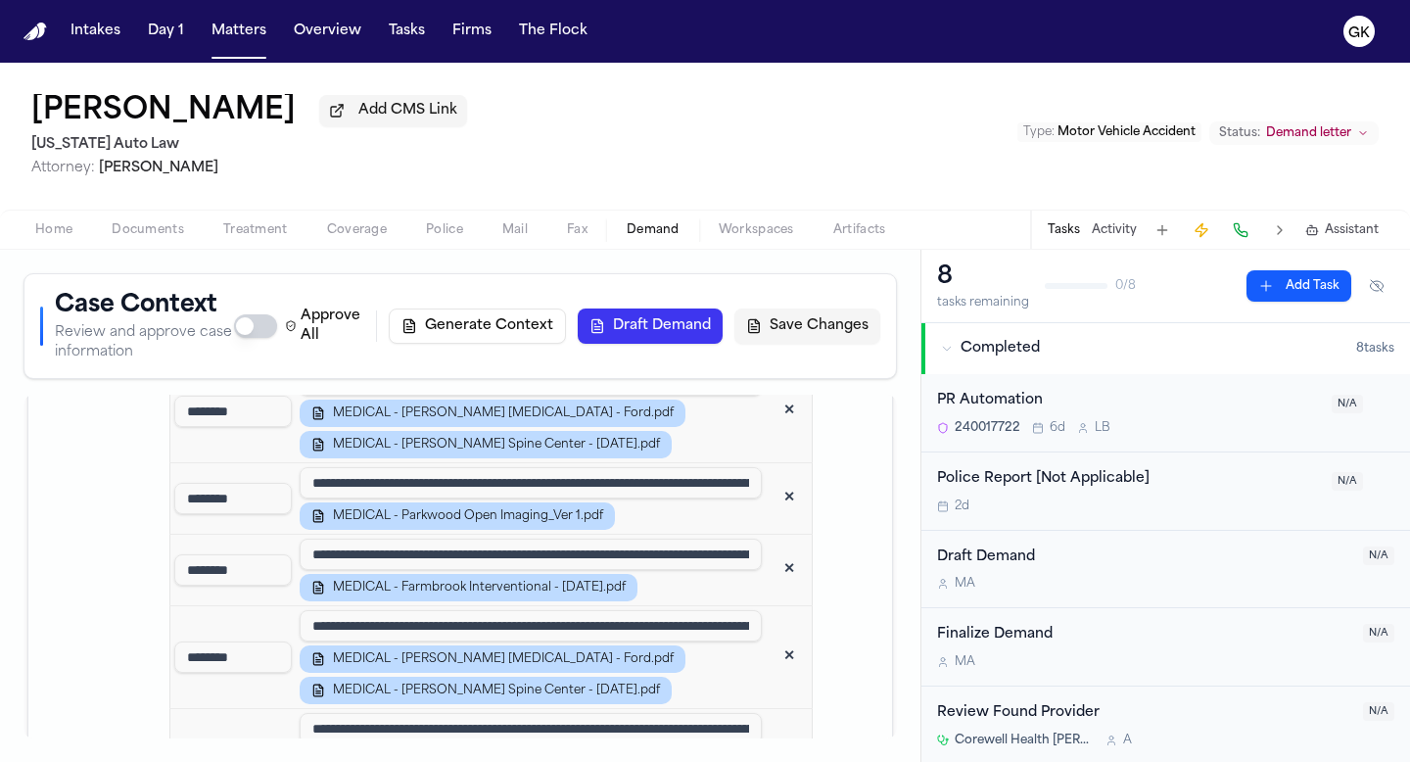
scroll to position [2696, 0]
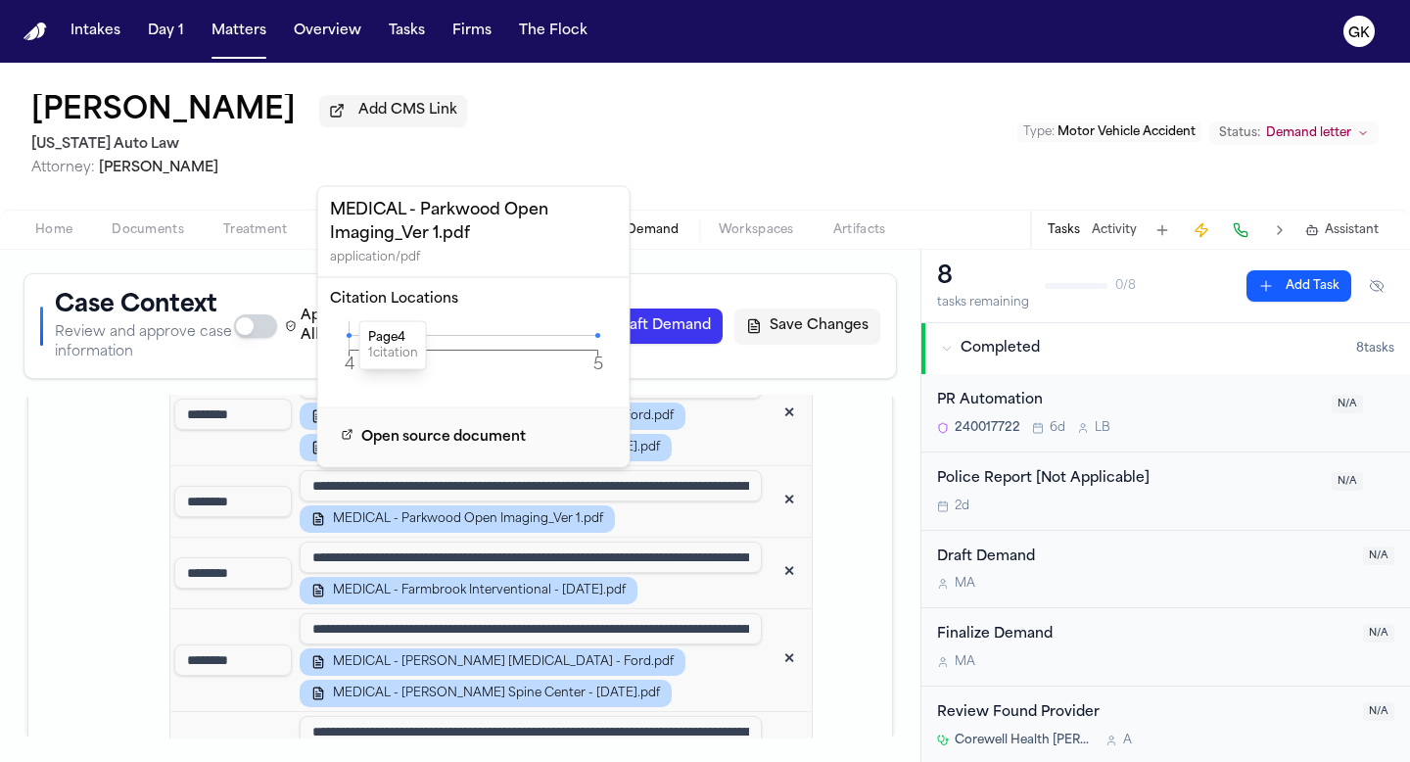
click at [348, 332] on icon "4 5 Page" at bounding box center [474, 350] width 288 height 59
click at [349, 336] on icon at bounding box center [349, 335] width 5 height 5
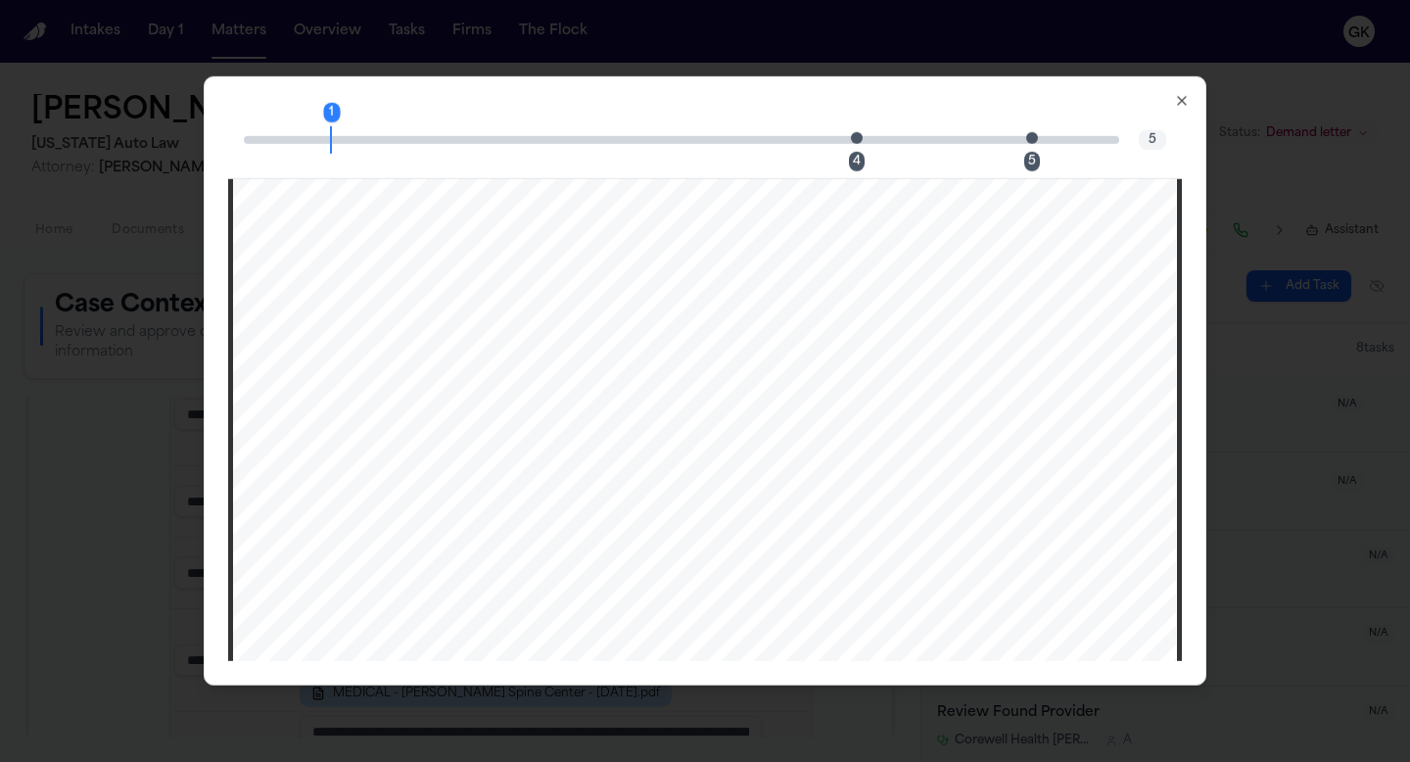
click at [856, 138] on span "Page 4 citation marker - 1 citation" at bounding box center [857, 137] width 12 height 12
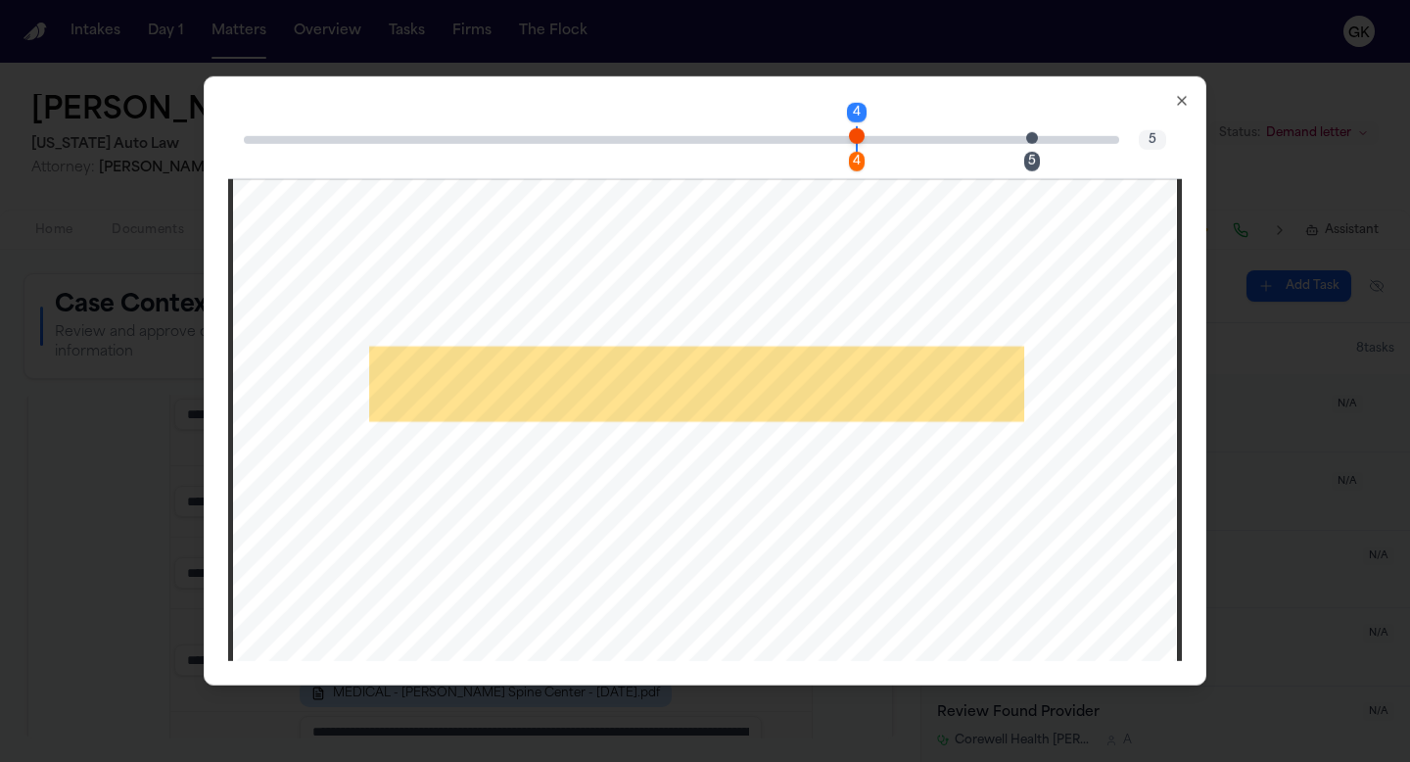
click at [1035, 134] on div "5" at bounding box center [1038, 139] width 12 height 24
click at [1184, 108] on div "5 4 5 5 From [PERSON_NAME] Spine Center 12483532239 [DATE] 12:09:21 PDT Page 1 …" at bounding box center [705, 380] width 1003 height 609
click at [1184, 104] on icon "button" at bounding box center [1182, 101] width 16 height 16
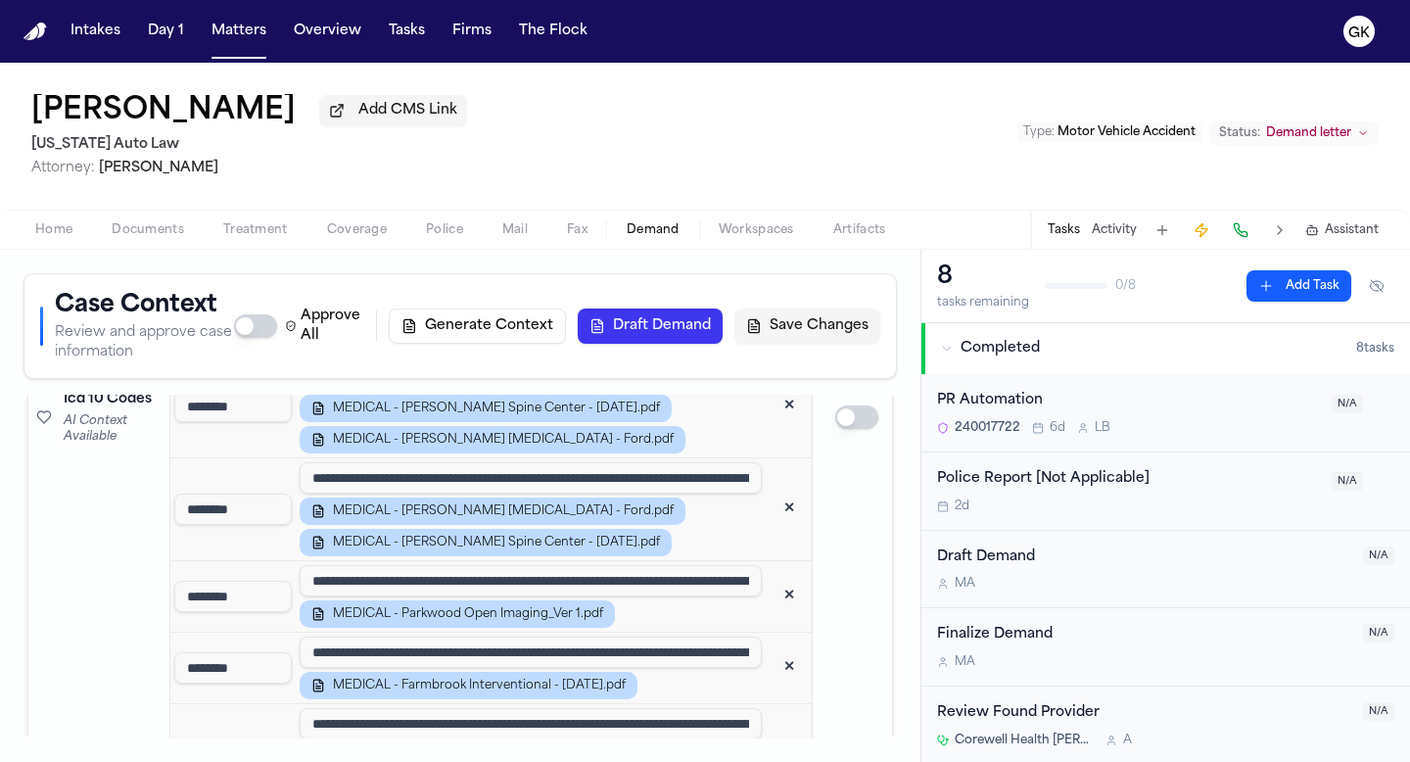
scroll to position [2585, 0]
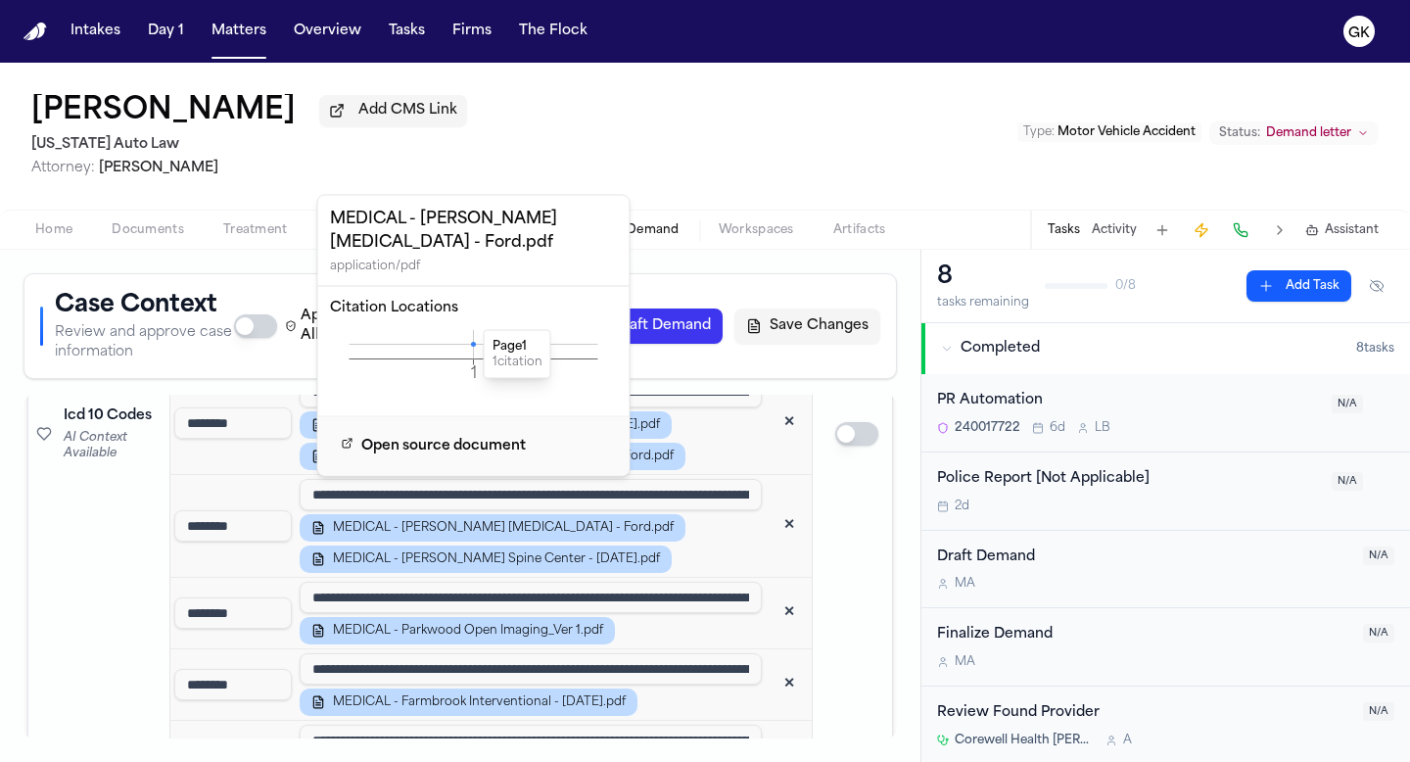
click at [472, 345] on icon at bounding box center [473, 344] width 5 height 5
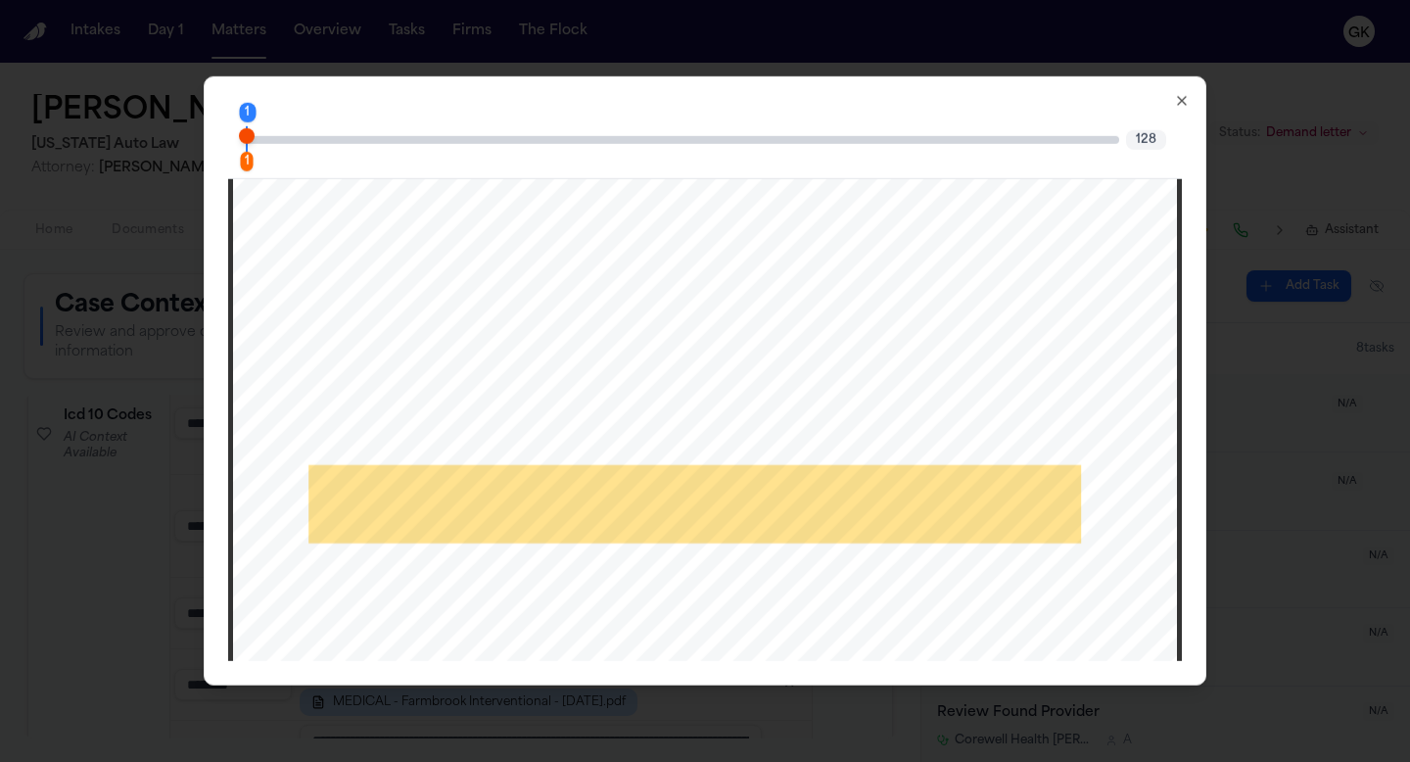
scroll to position [378, 0]
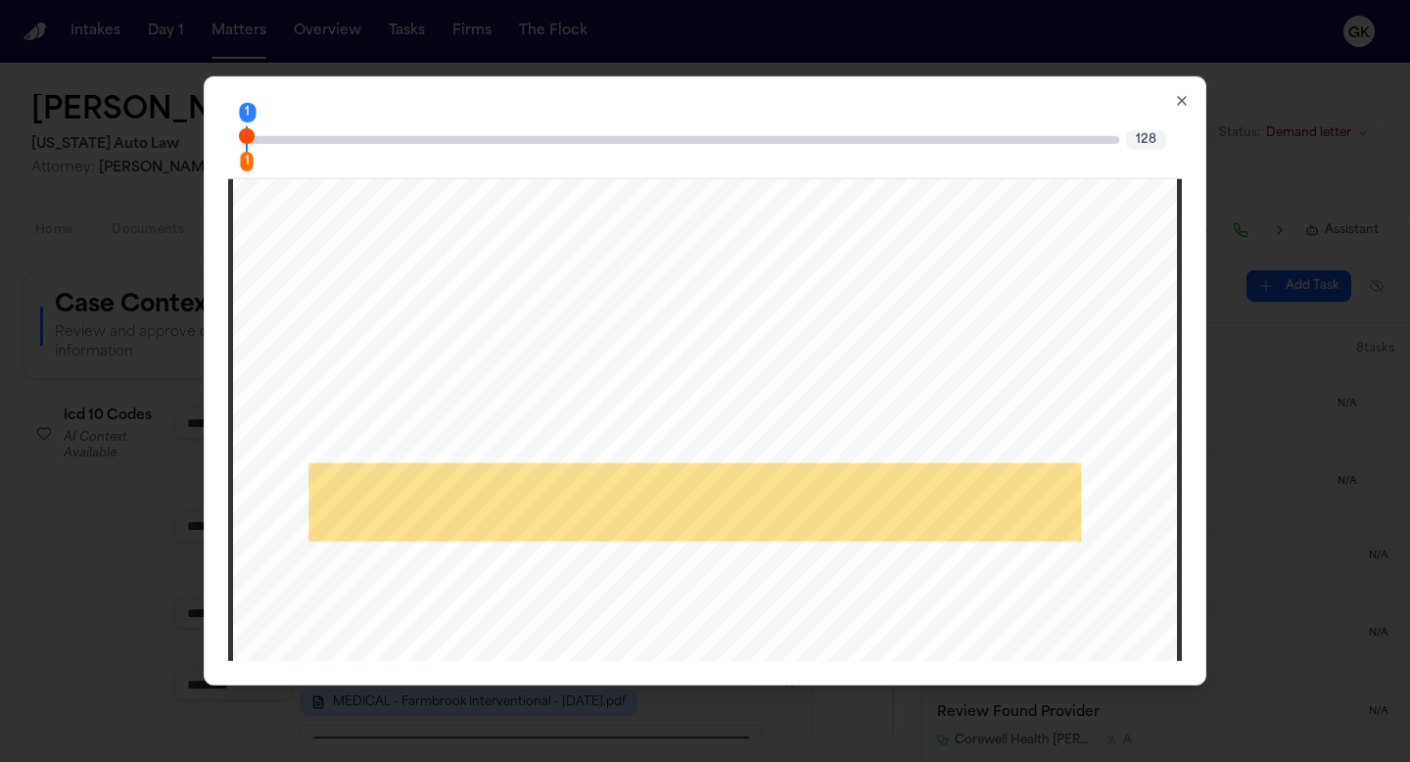
click at [1186, 107] on icon "button" at bounding box center [1182, 101] width 16 height 16
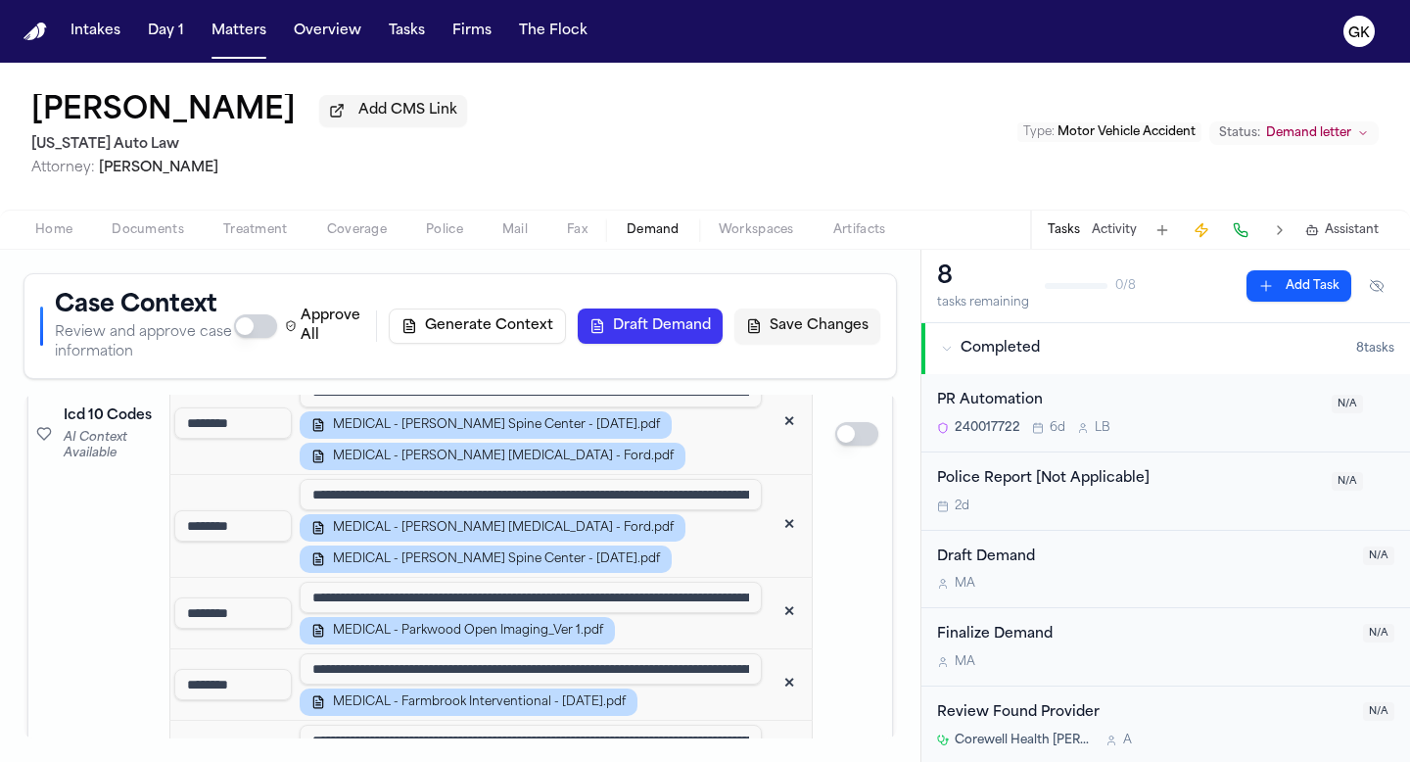
scroll to position [2506, 0]
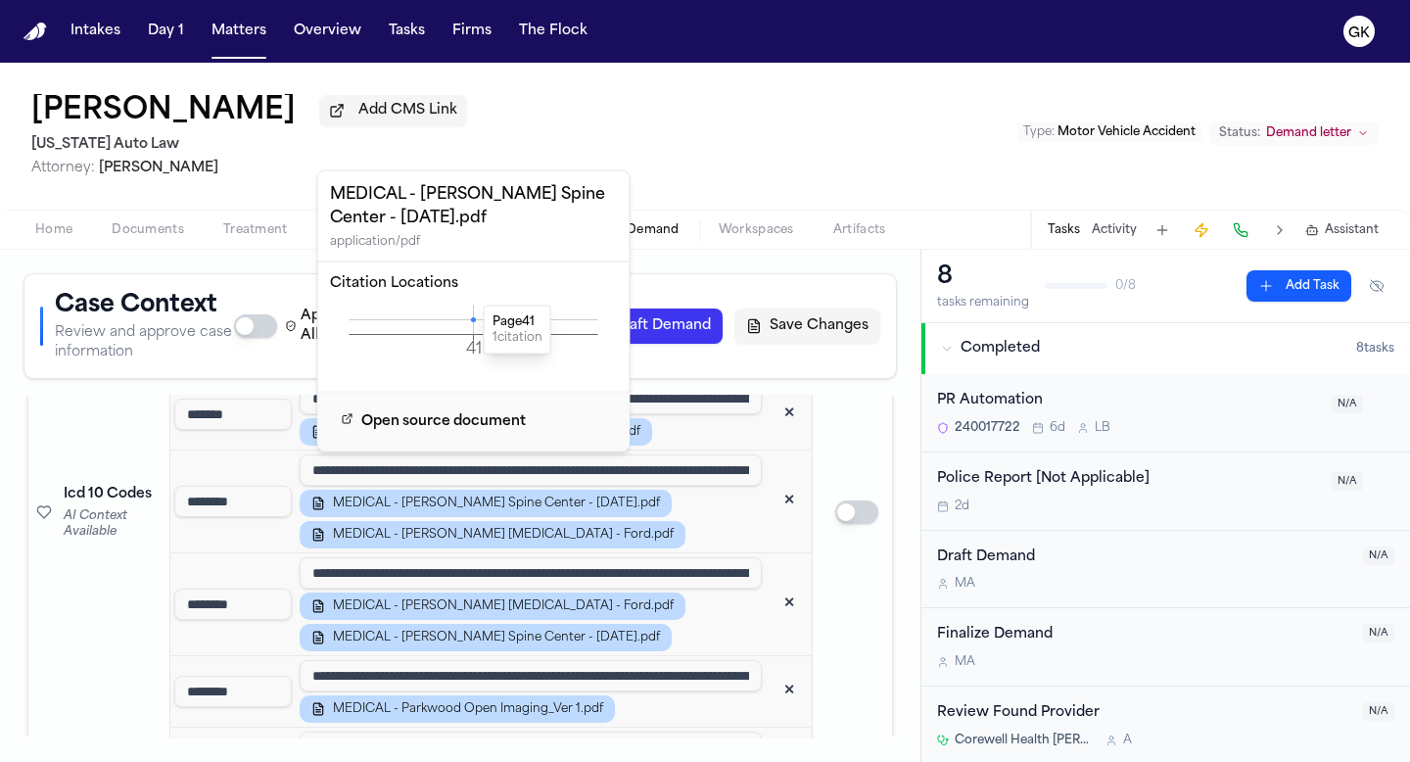
click at [474, 321] on icon at bounding box center [473, 319] width 5 height 5
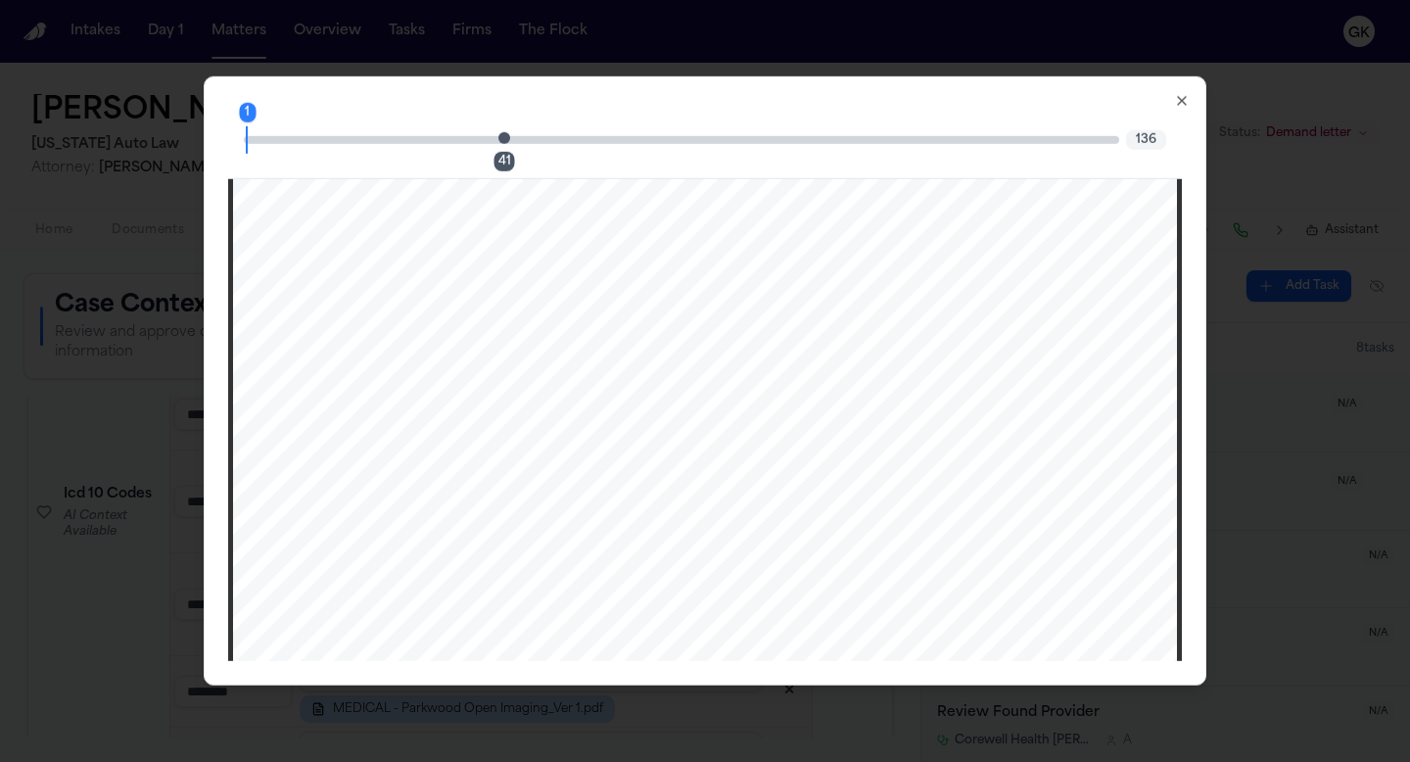
scroll to position [47001, 0]
click at [492, 141] on div "1 41" at bounding box center [682, 139] width 876 height 8
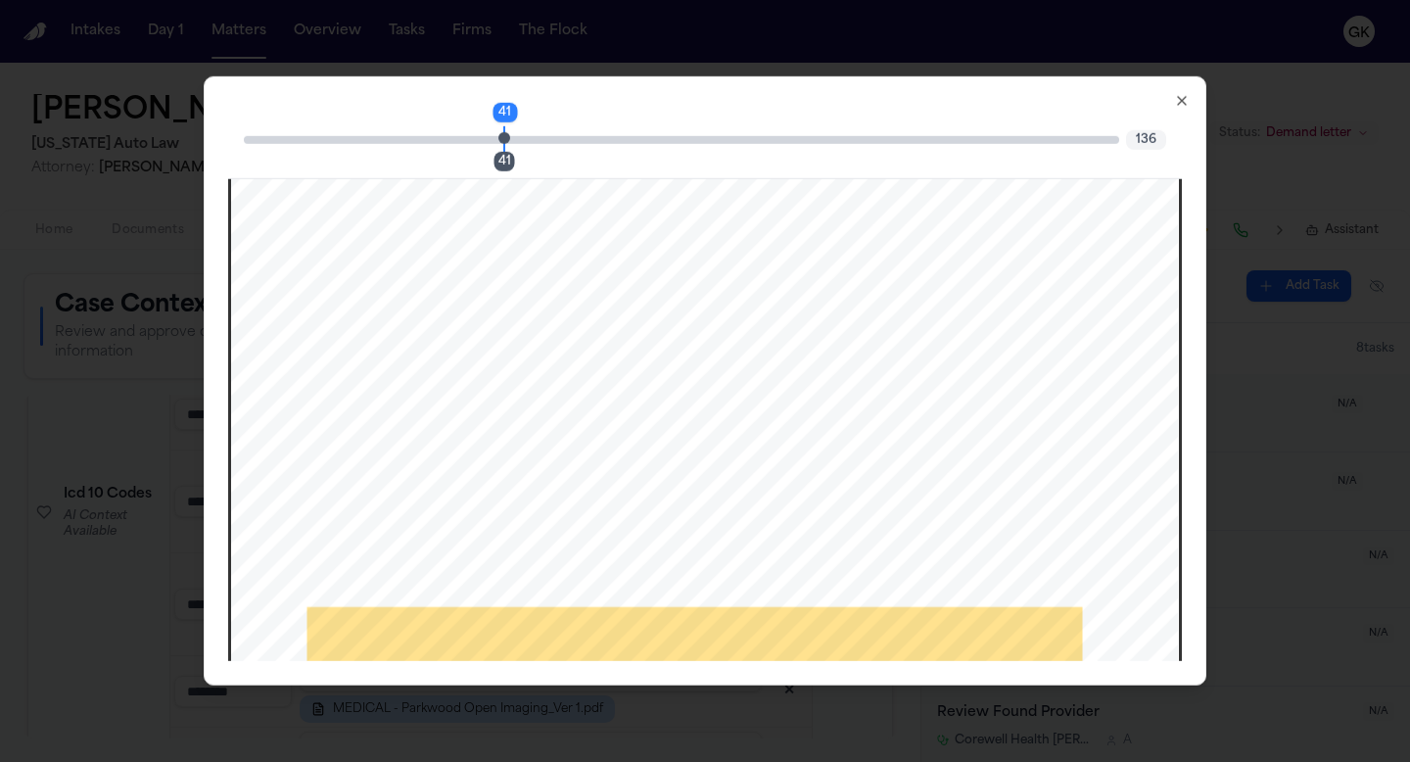
scroll to position [49861, 0]
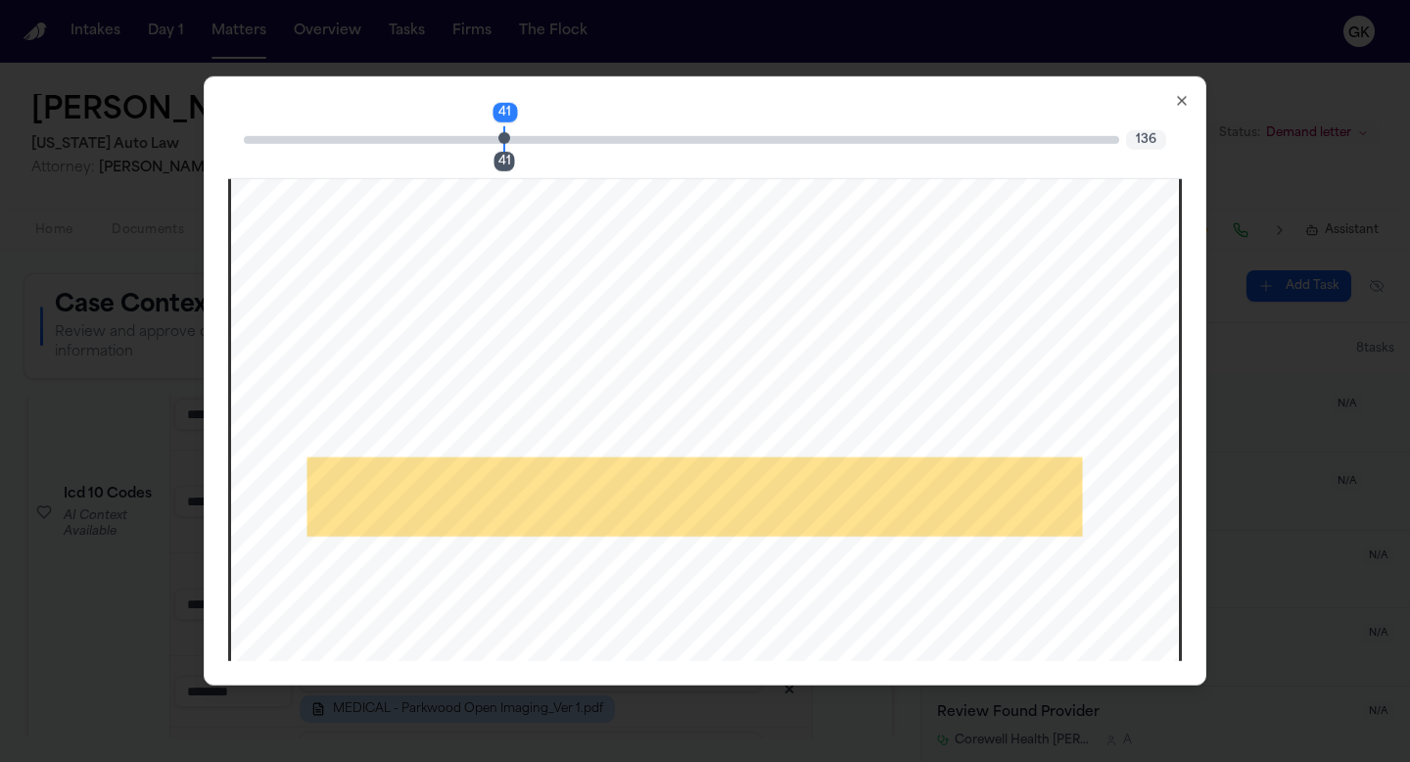
click at [1175, 101] on icon "button" at bounding box center [1182, 101] width 16 height 16
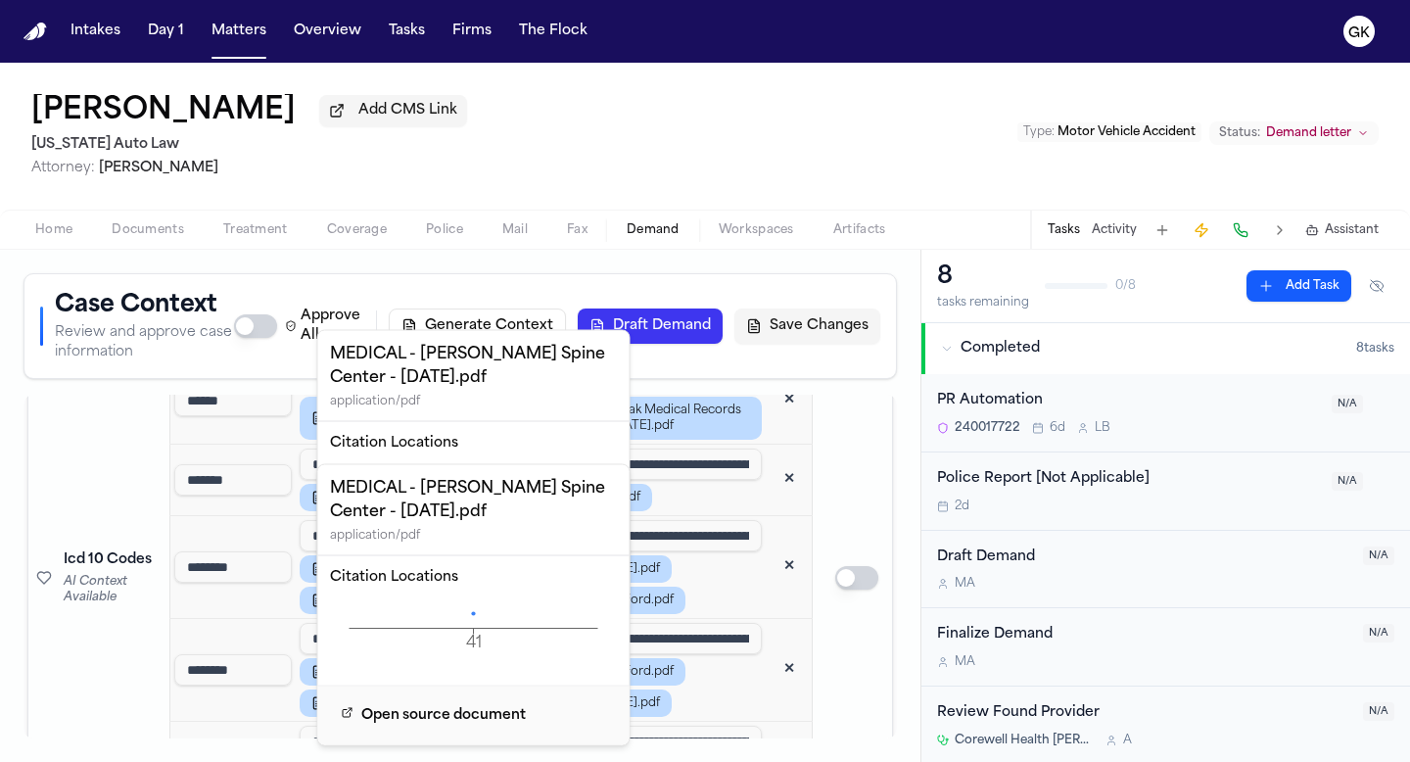
scroll to position [2309, 0]
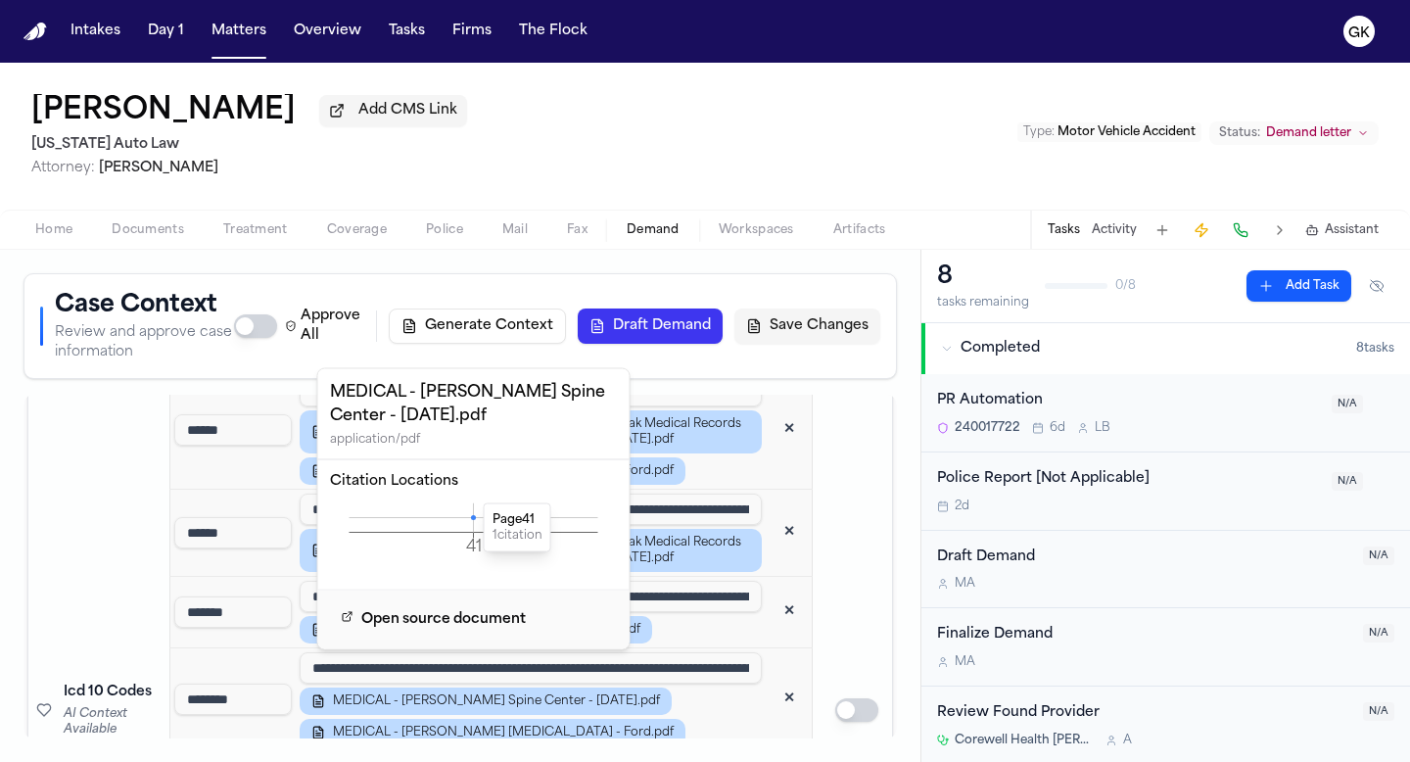
click at [724, 688] on div "MEDICAL - [PERSON_NAME] Spine Center - [DATE].pdf MEDICAL - [PERSON_NAME] [MEDI…" at bounding box center [531, 717] width 462 height 59
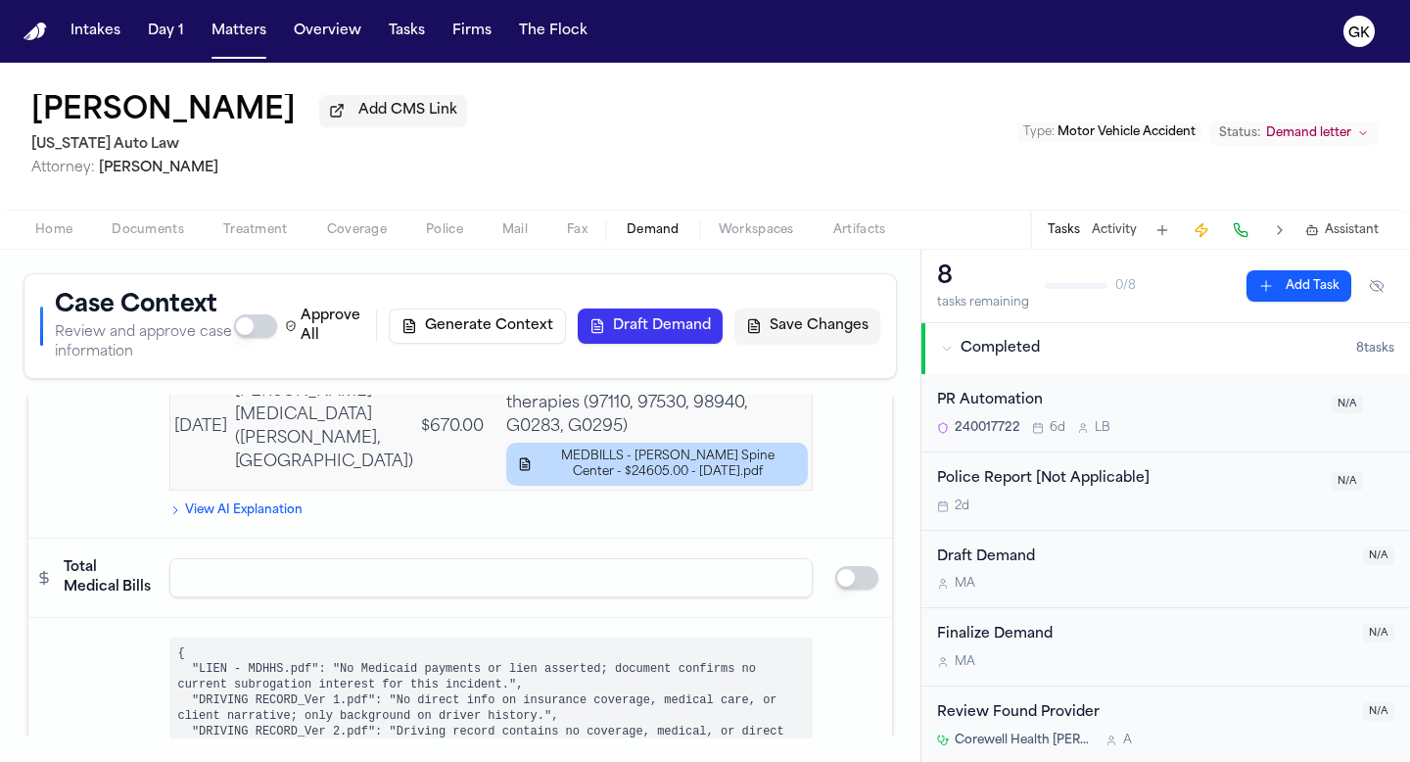
scroll to position [8014, 0]
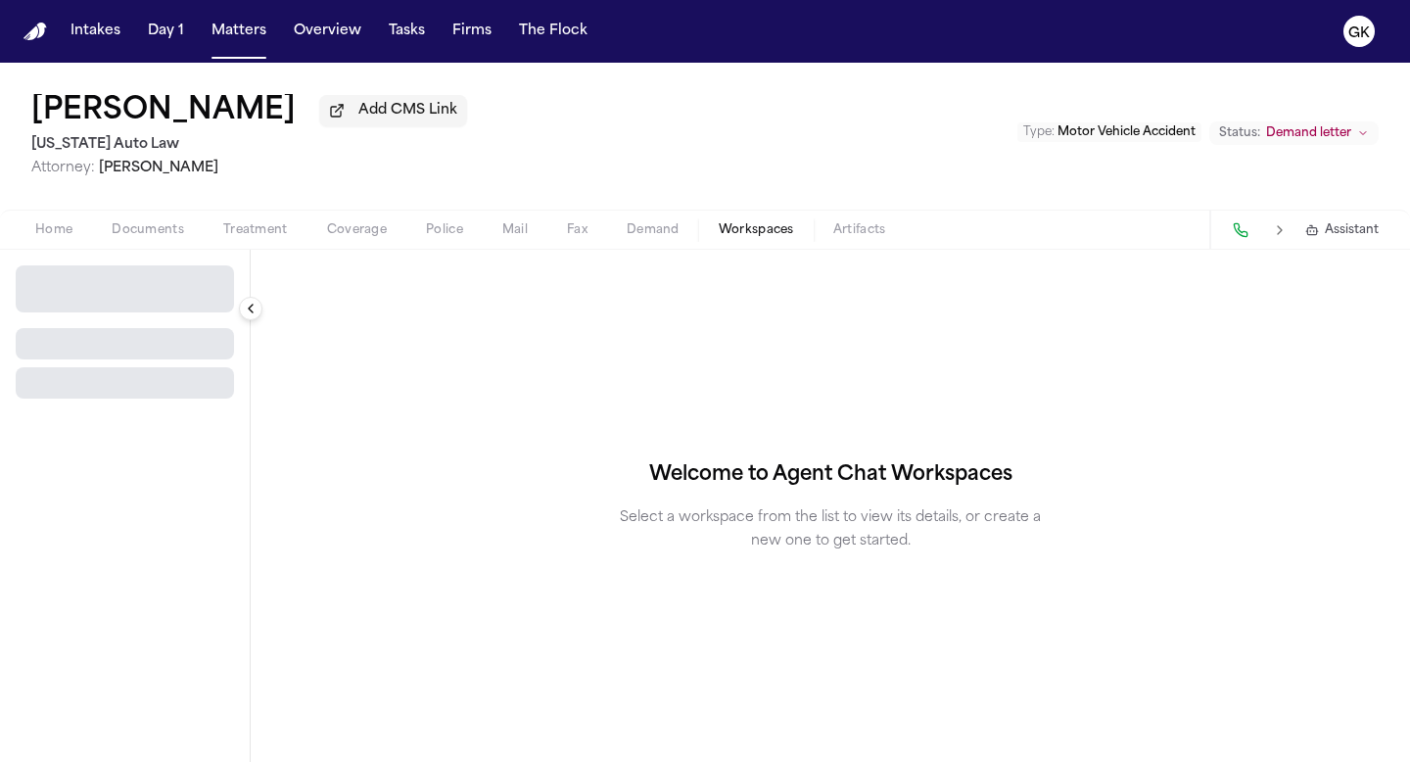
click at [794, 242] on span "button" at bounding box center [756, 241] width 99 height 2
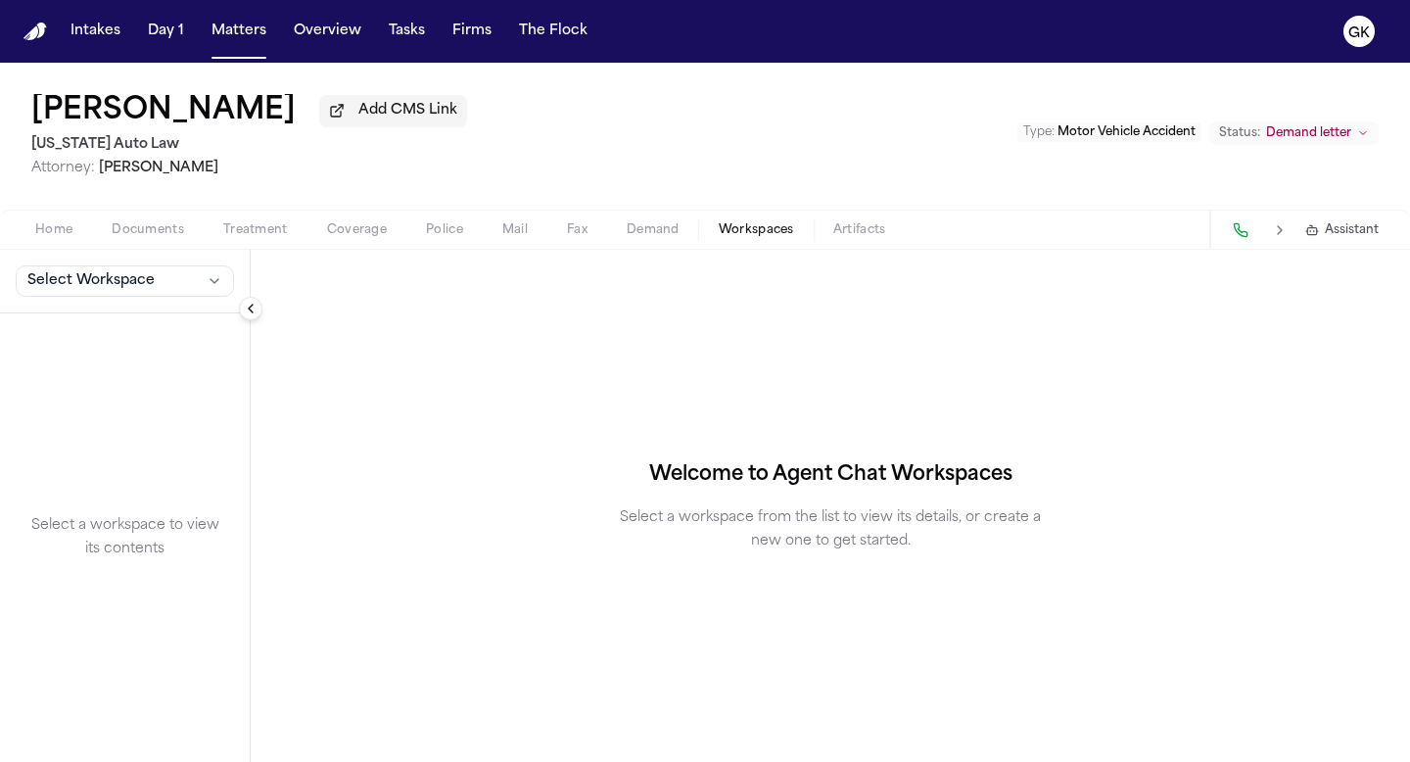
click at [633, 236] on span "Demand" at bounding box center [653, 230] width 53 height 16
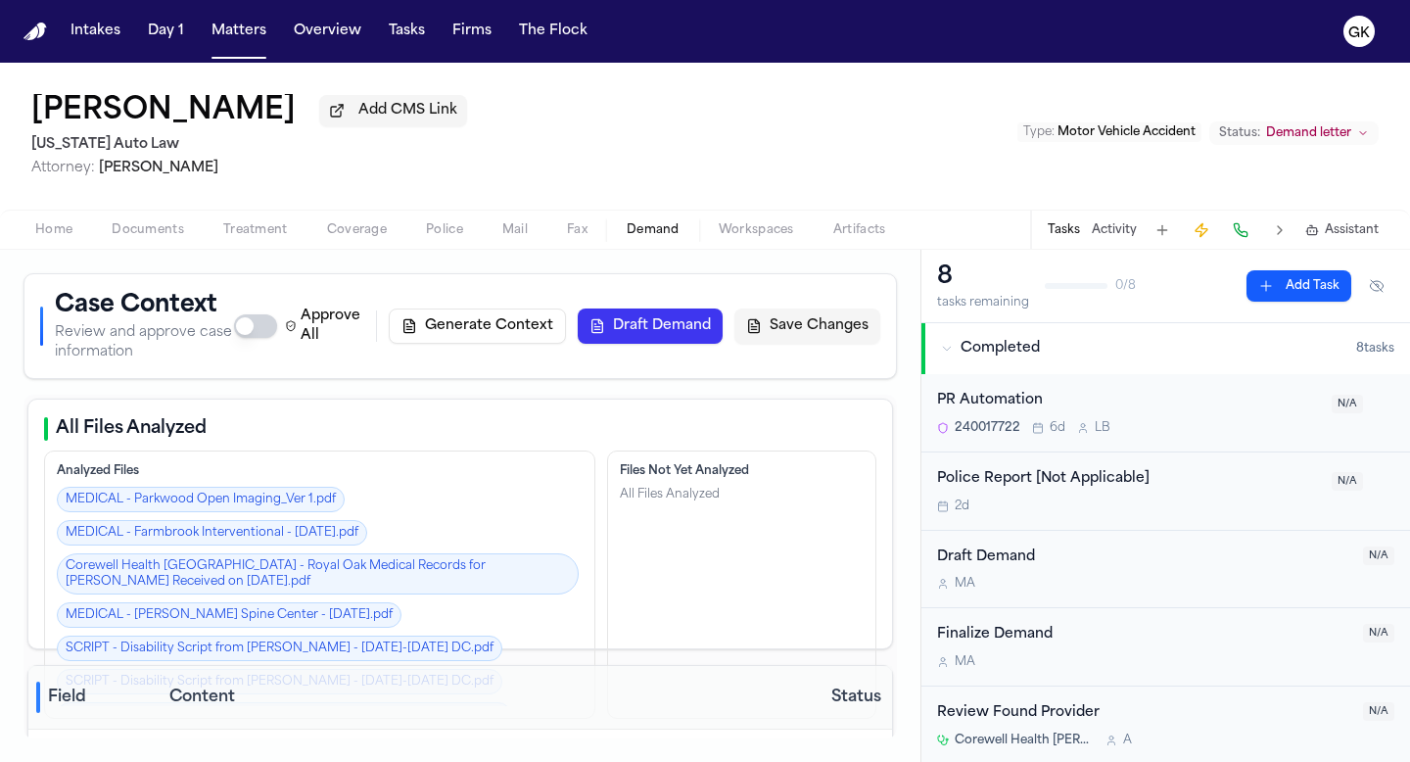
click at [659, 323] on button "Draft Demand" at bounding box center [650, 326] width 145 height 35
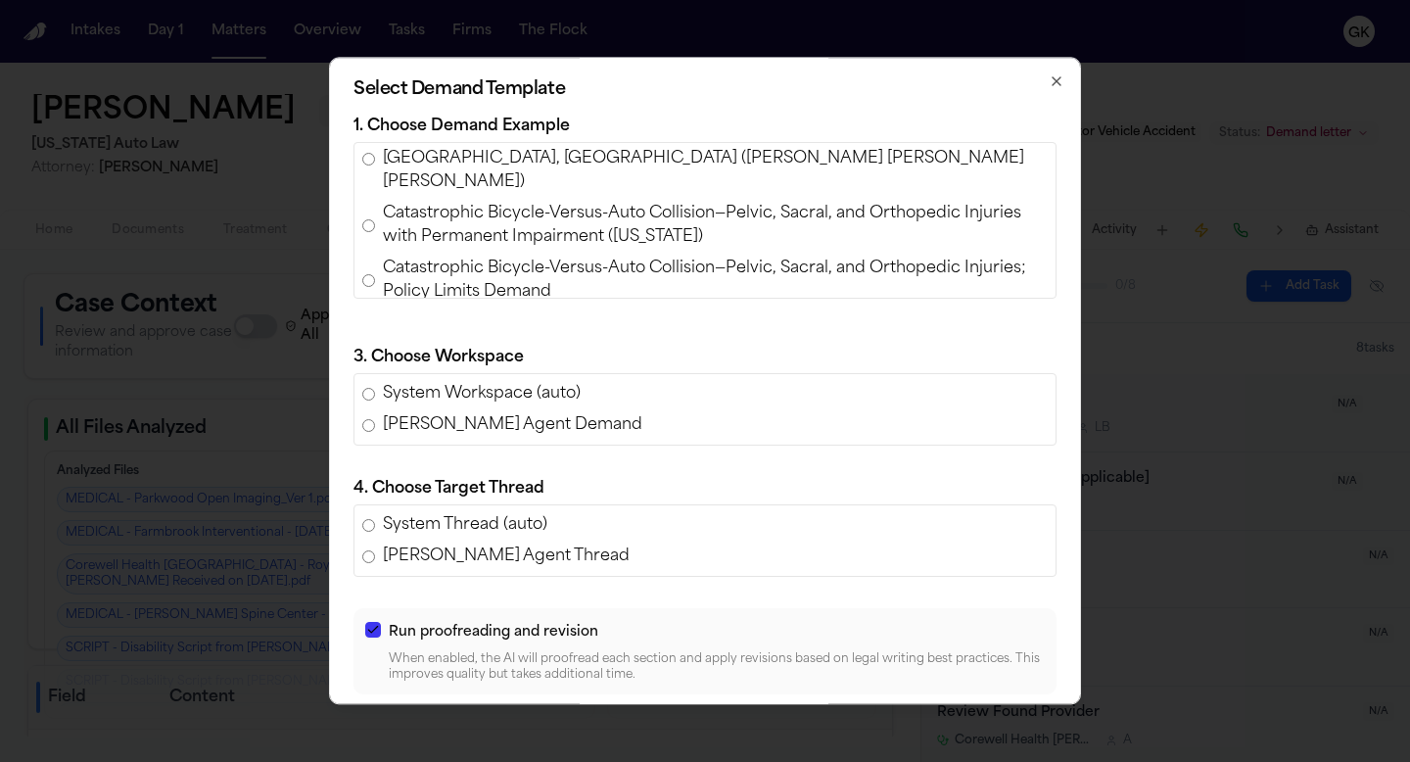
scroll to position [679, 0]
click at [704, 310] on span "Policy Limits Demand for [PERSON_NAME] v. [PERSON_NAME] [PERSON_NAME] (AAA Insu…" at bounding box center [715, 333] width 665 height 47
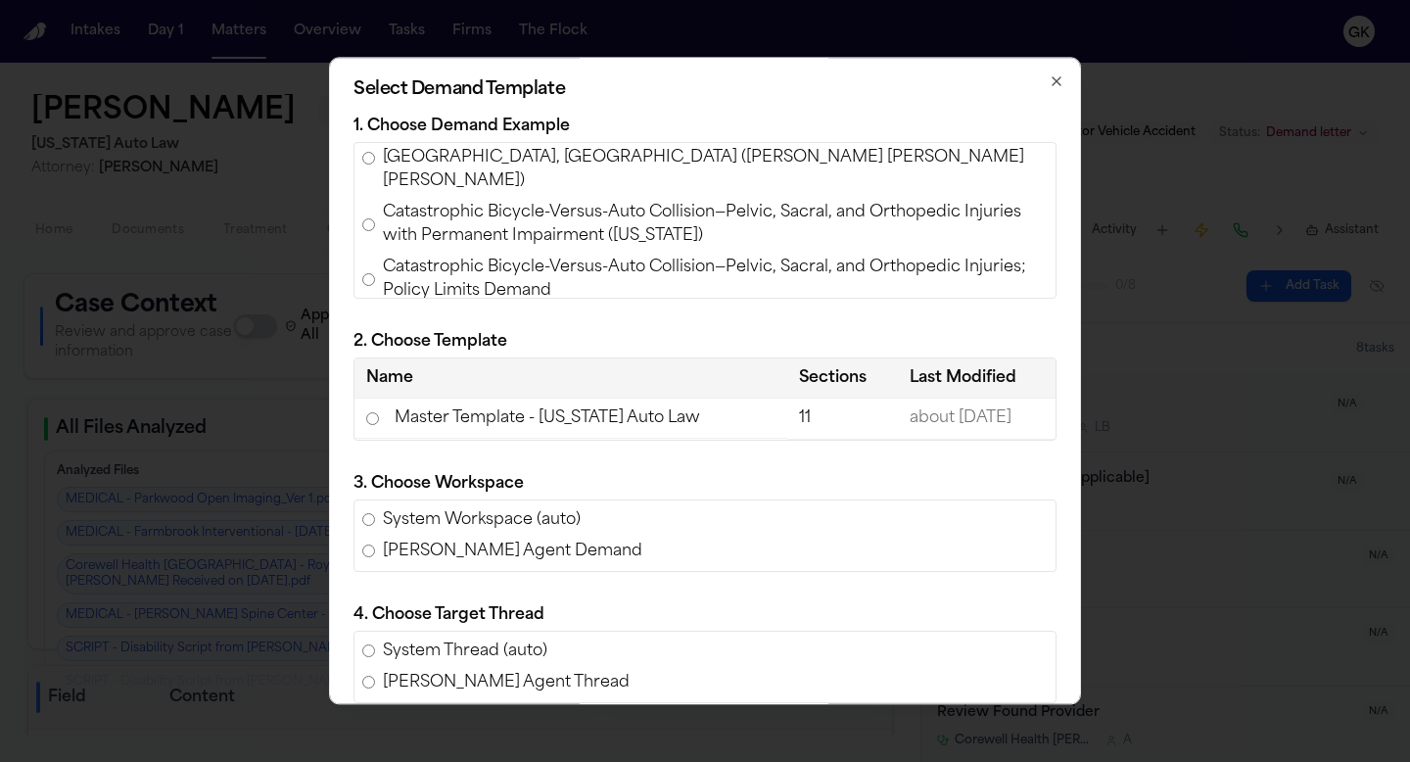
click at [569, 425] on td "Master Template - [US_STATE] Auto Law" at bounding box center [571, 419] width 433 height 40
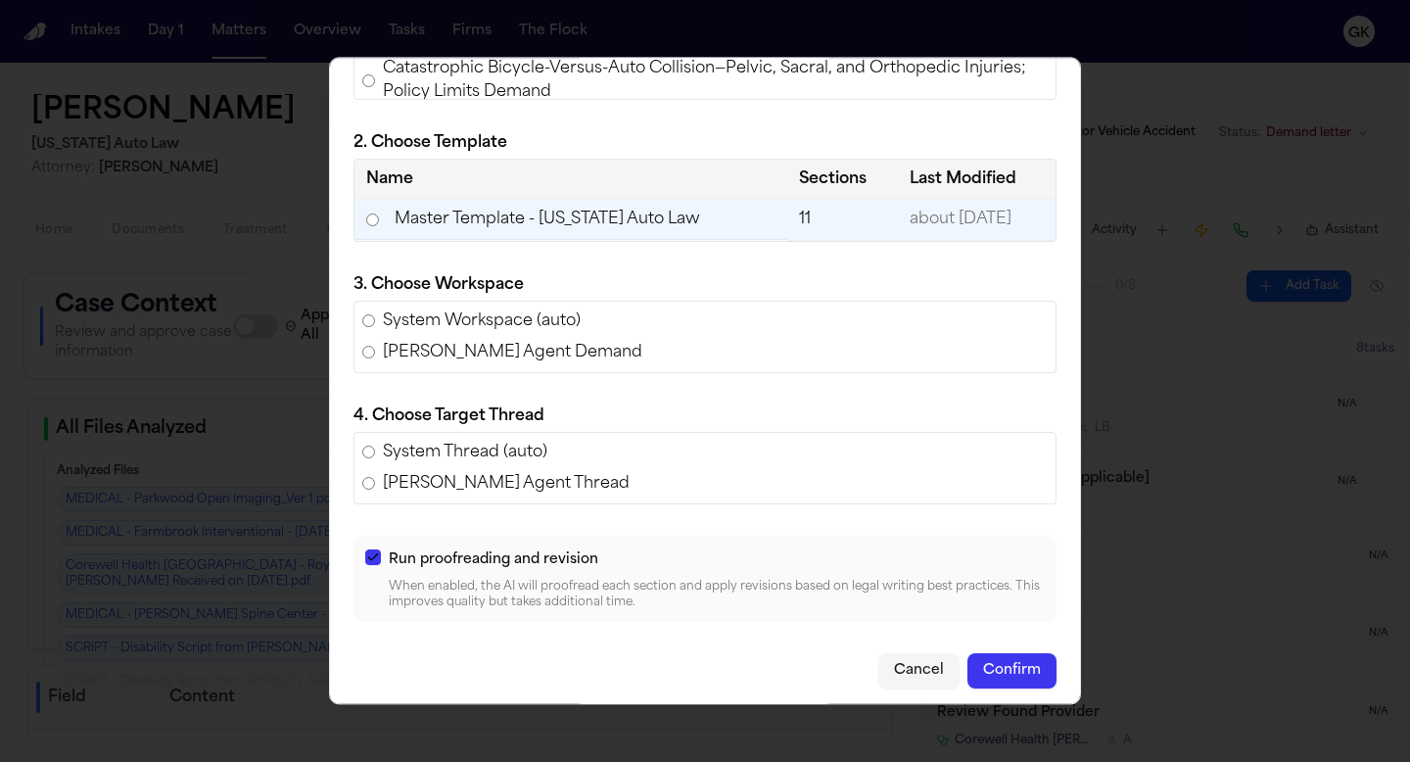
scroll to position [200, 0]
click at [1044, 674] on button "Confirm" at bounding box center [1012, 669] width 89 height 35
